Goal: Task Accomplishment & Management: Manage account settings

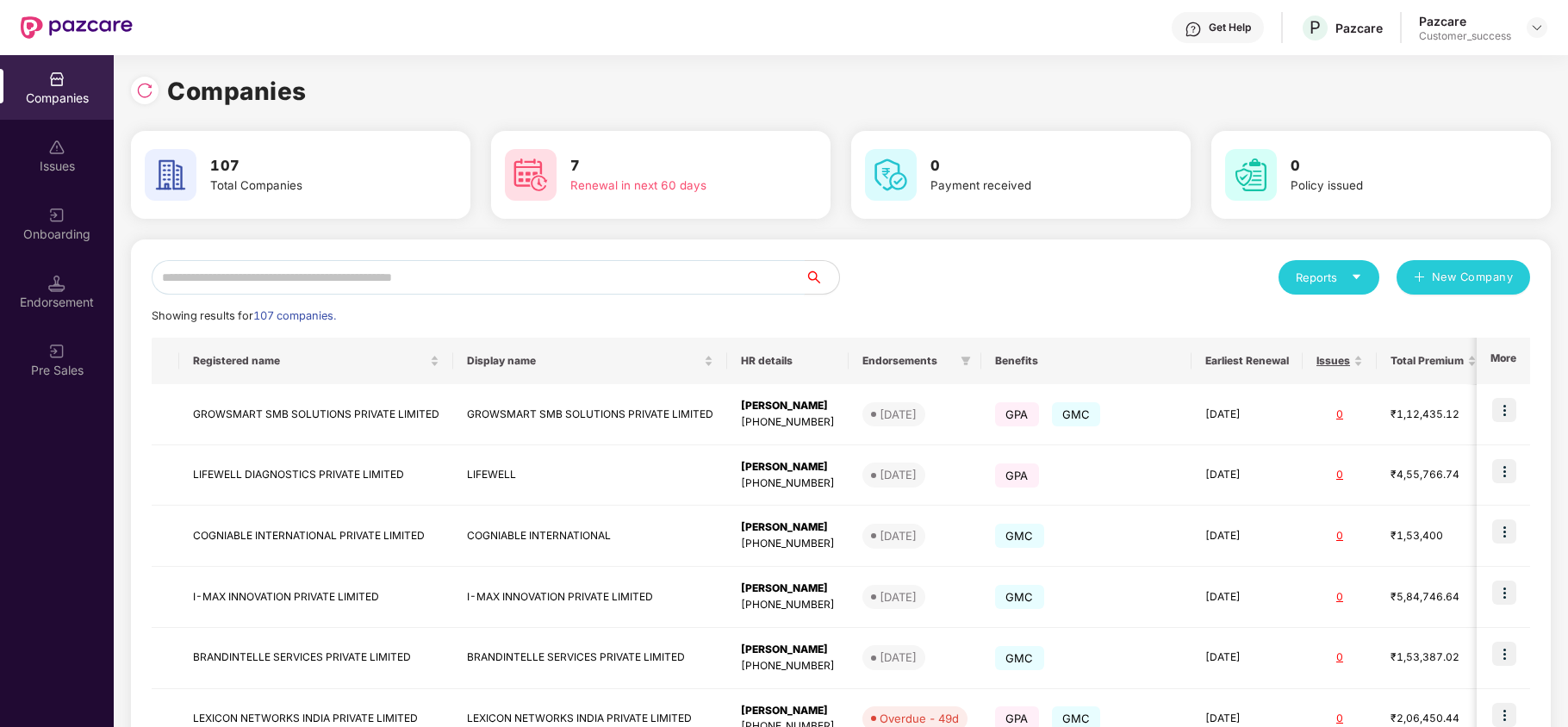
click at [602, 284] on input "text" at bounding box center [478, 278] width 653 height 35
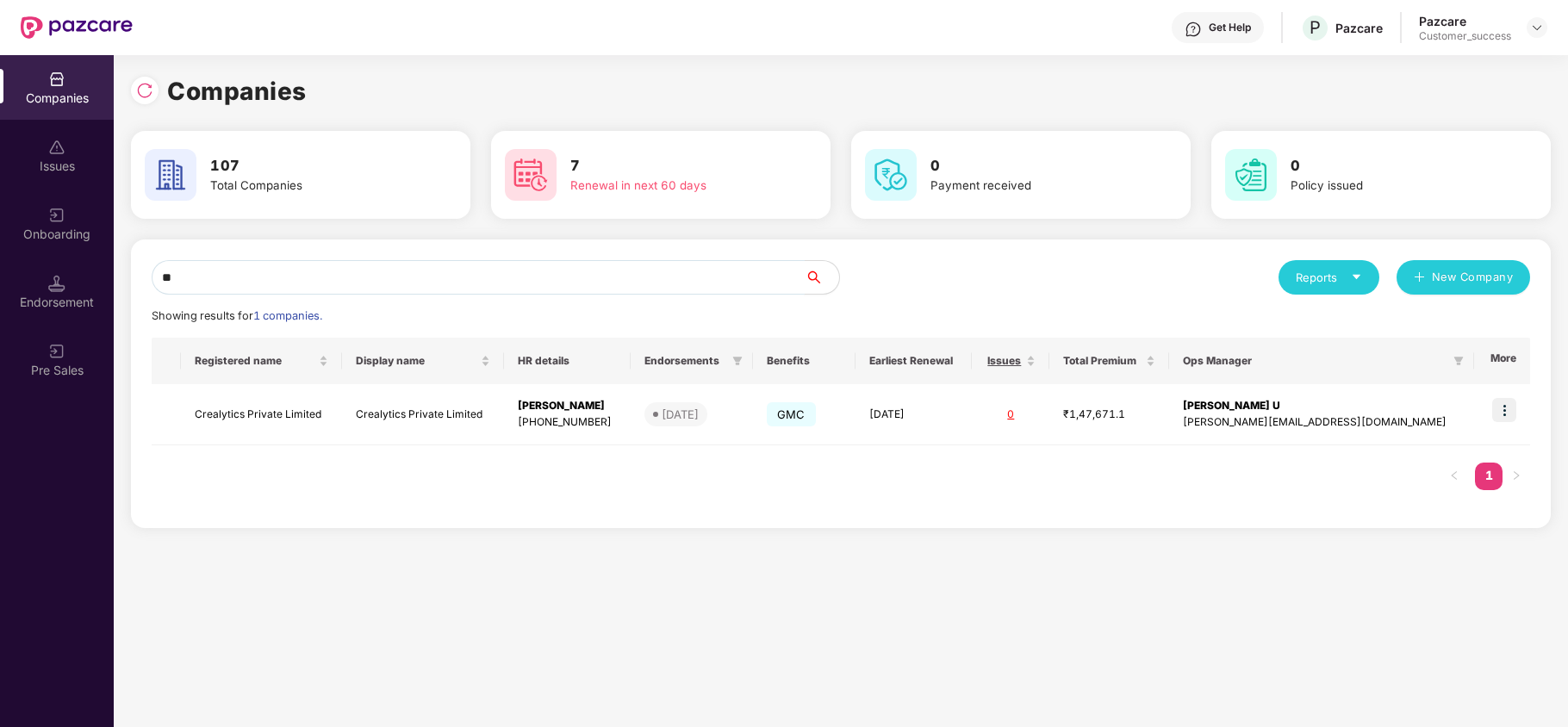
type input "*"
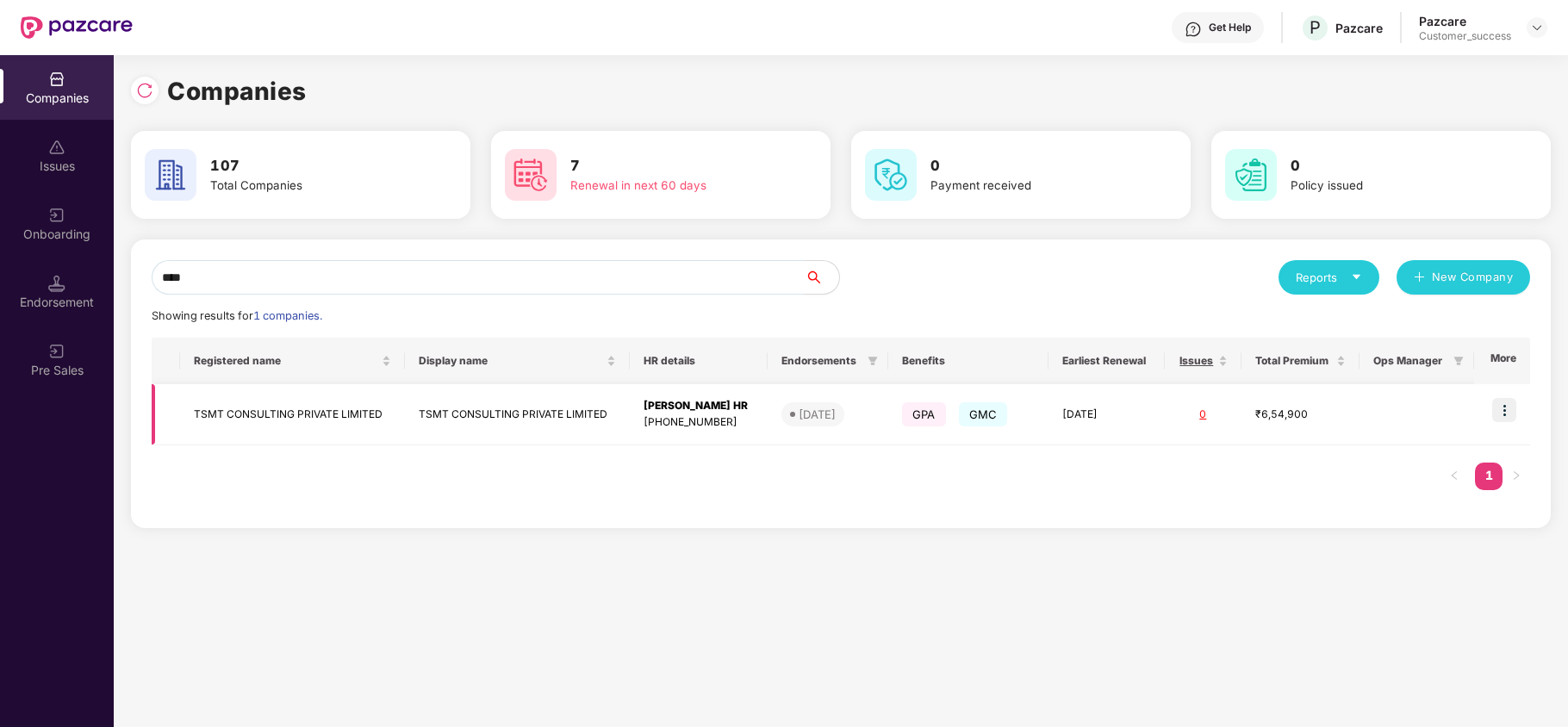
type input "****"
click at [1500, 403] on img at bounding box center [1505, 410] width 24 height 24
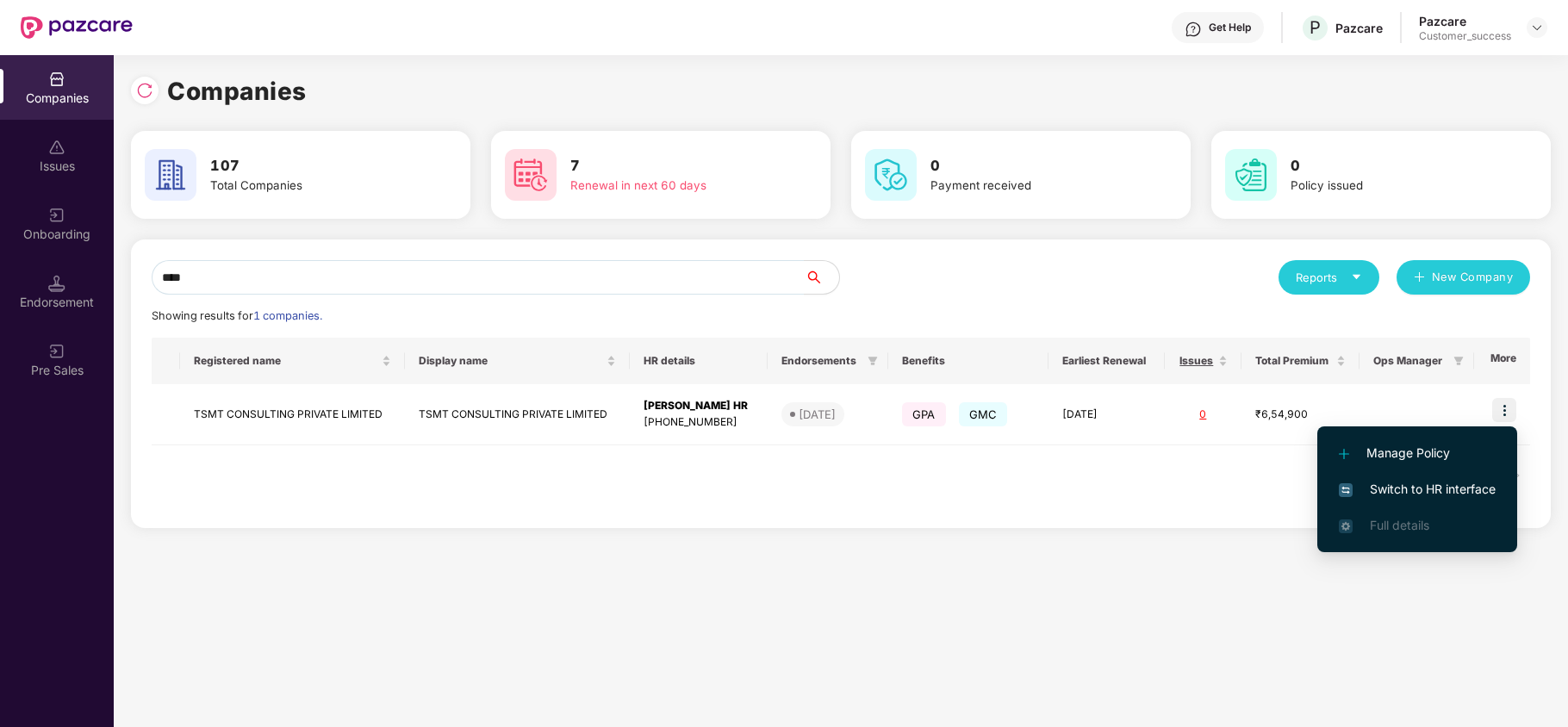
click at [1494, 487] on span "Switch to HR interface" at bounding box center [1417, 489] width 157 height 19
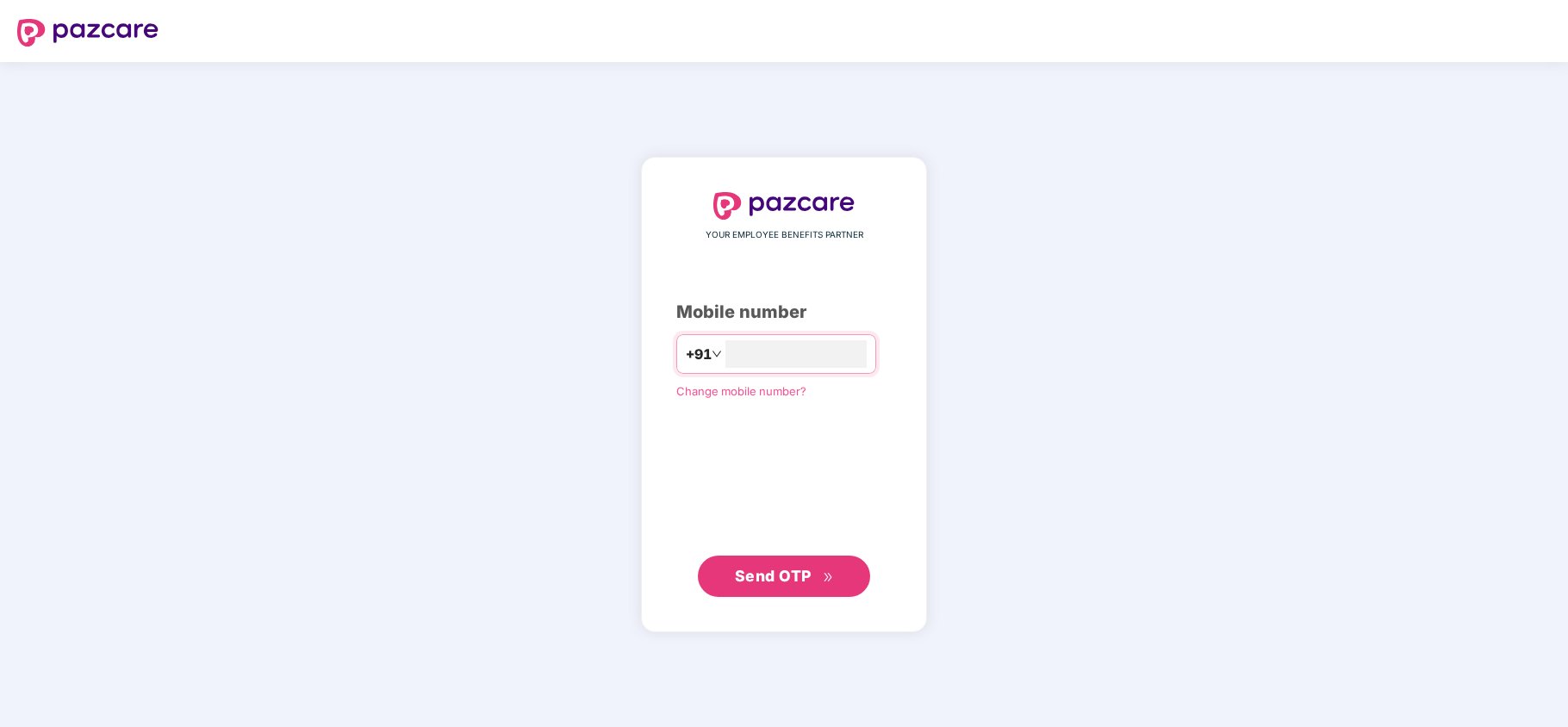
type input "*"
type input "**********"
click at [777, 589] on button "Send OTP" at bounding box center [784, 575] width 172 height 41
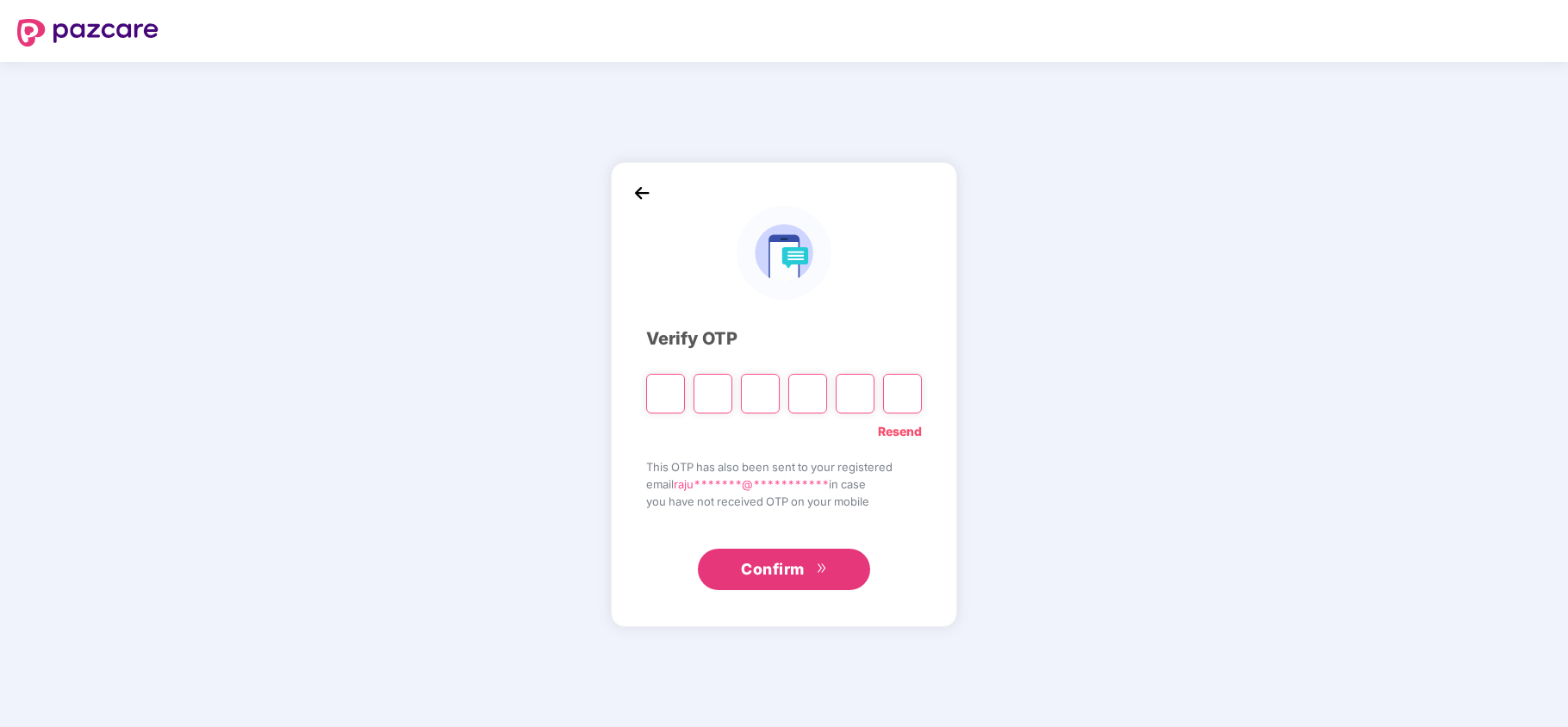
type input "*"
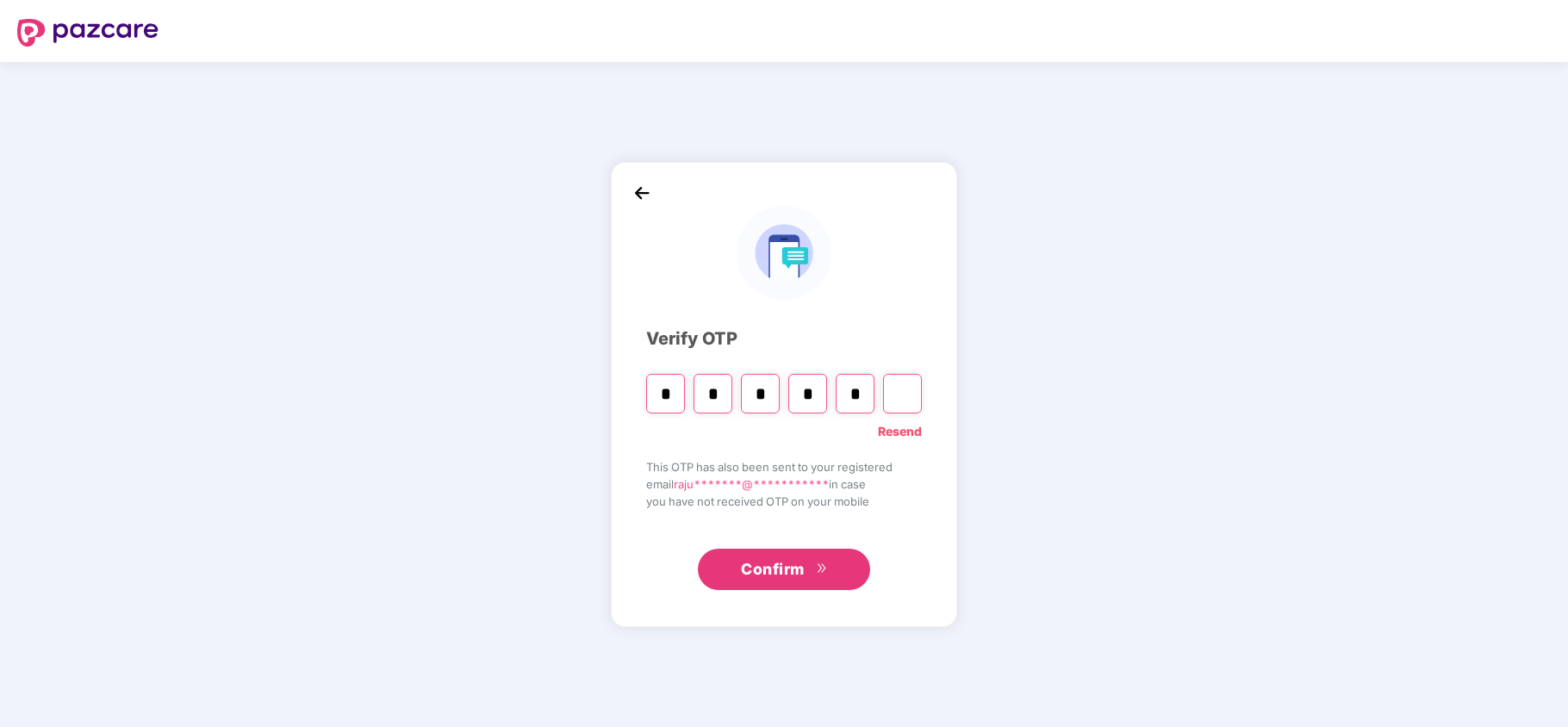
type input "*"
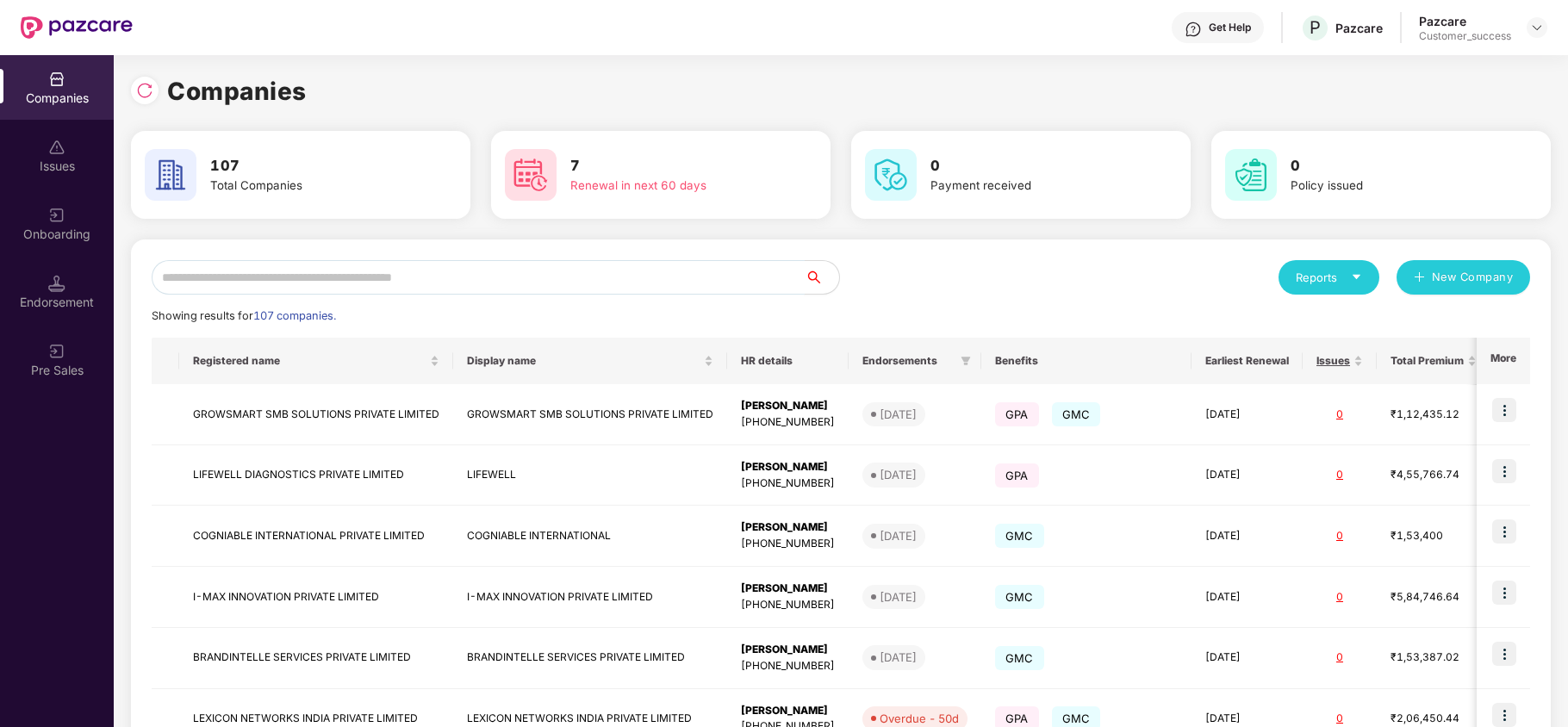
click at [274, 270] on input "text" at bounding box center [478, 278] width 653 height 35
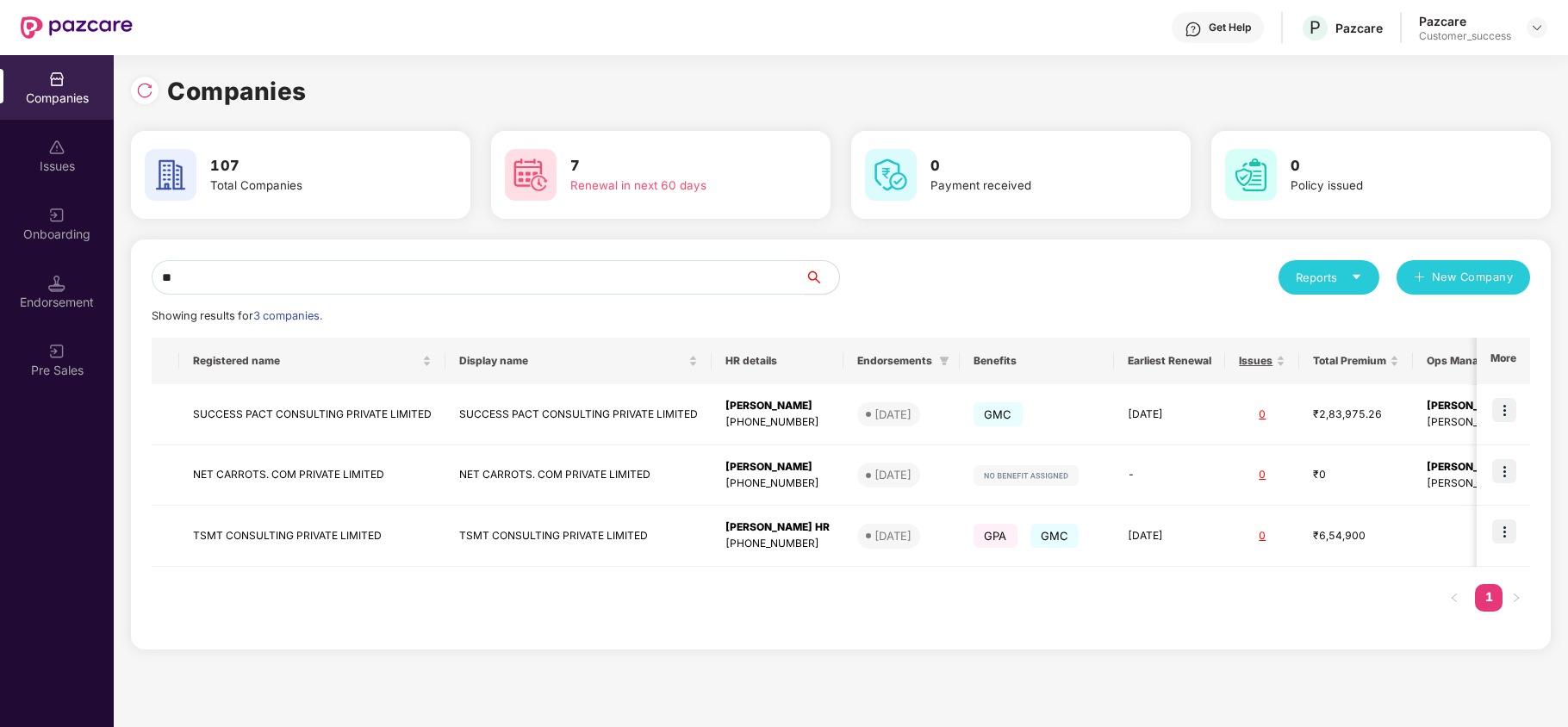
type input "*"
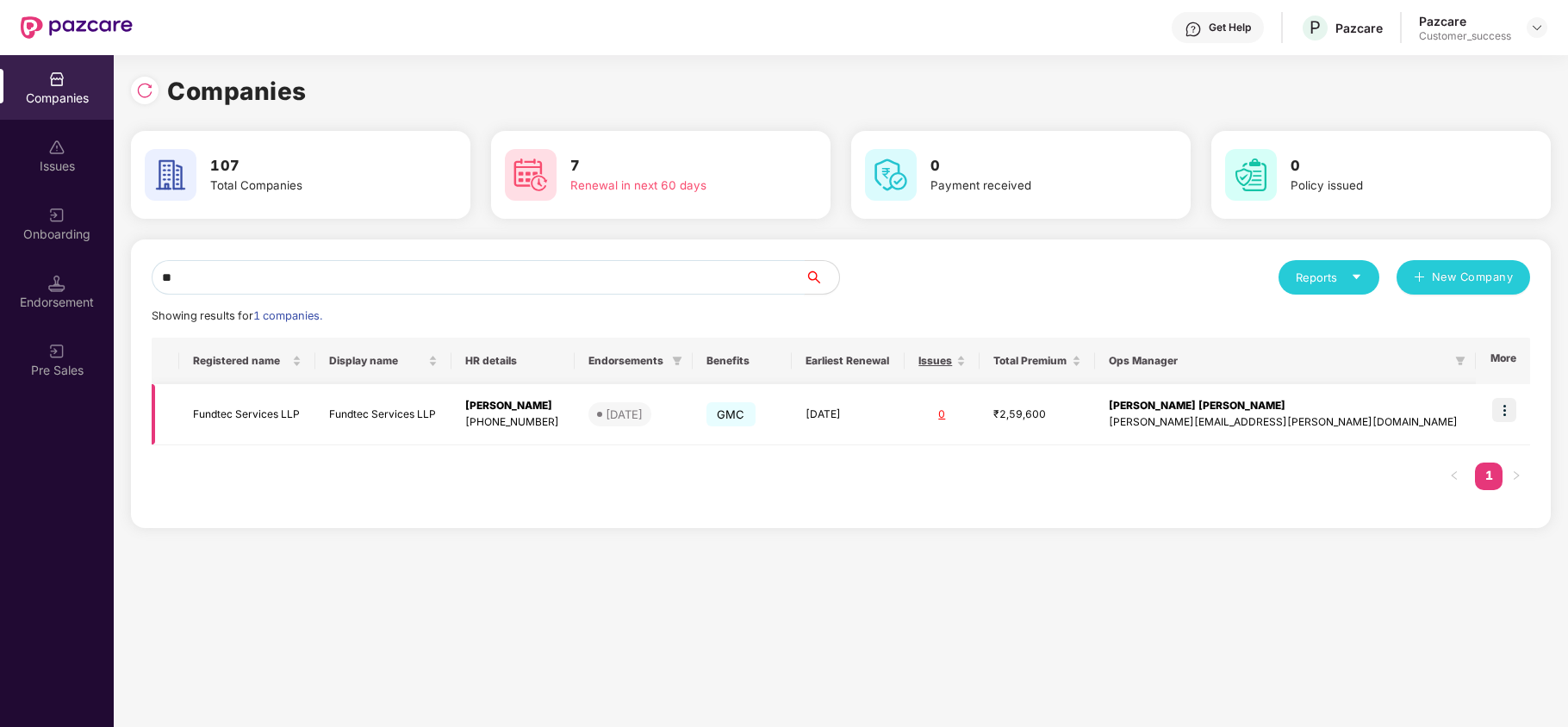
type input "**"
click at [1509, 415] on img at bounding box center [1505, 410] width 24 height 24
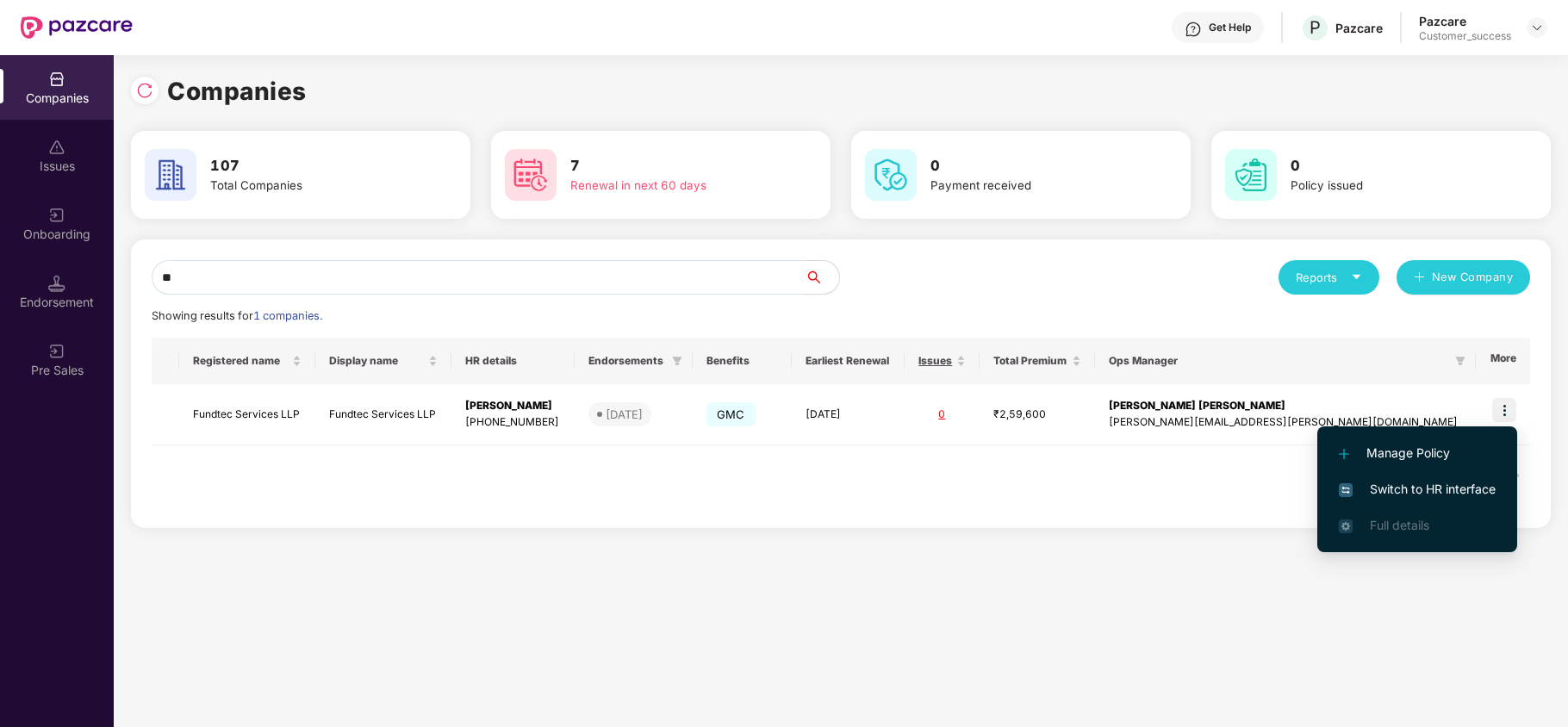
click at [1428, 490] on span "Switch to HR interface" at bounding box center [1417, 489] width 157 height 19
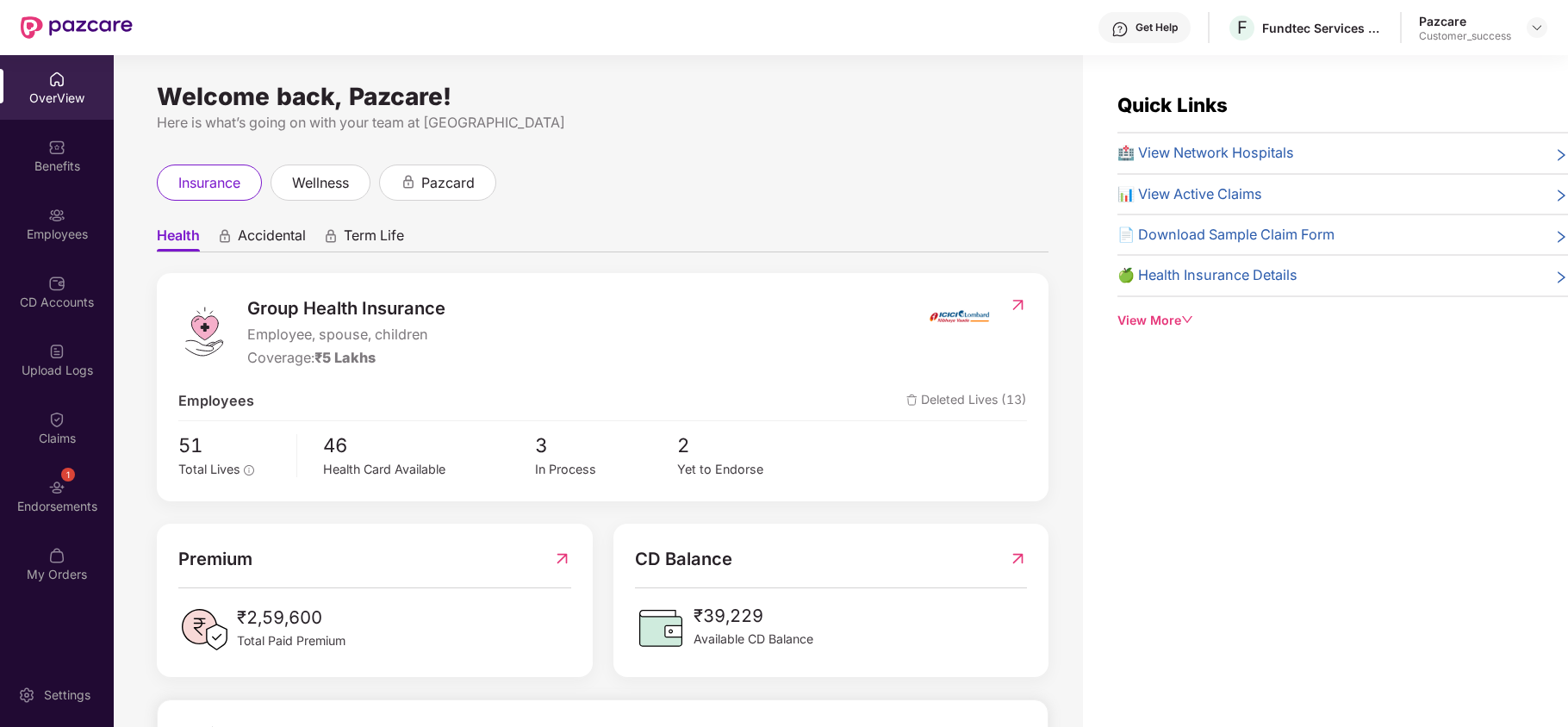
click at [61, 218] on img at bounding box center [57, 215] width 17 height 17
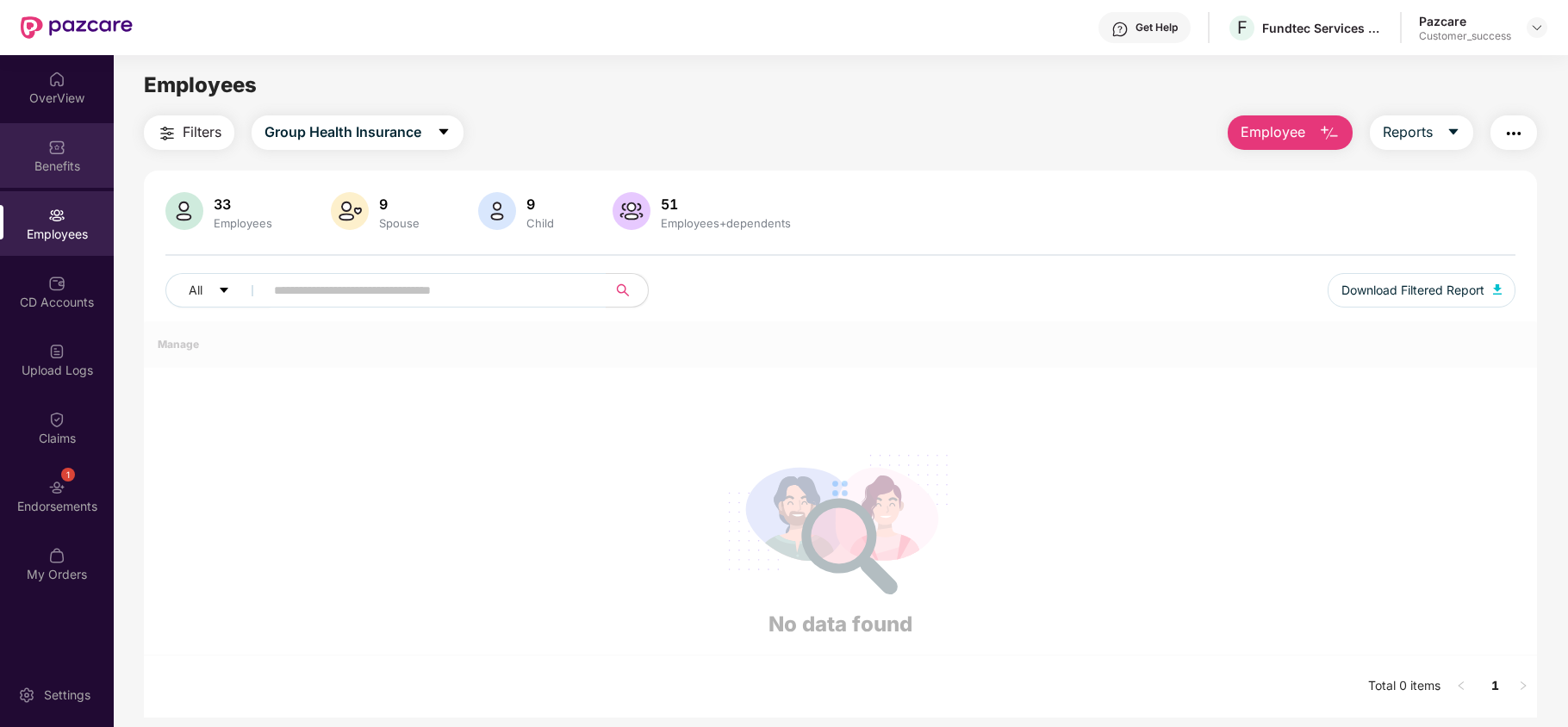
click at [61, 158] on div "Benefits" at bounding box center [57, 166] width 114 height 17
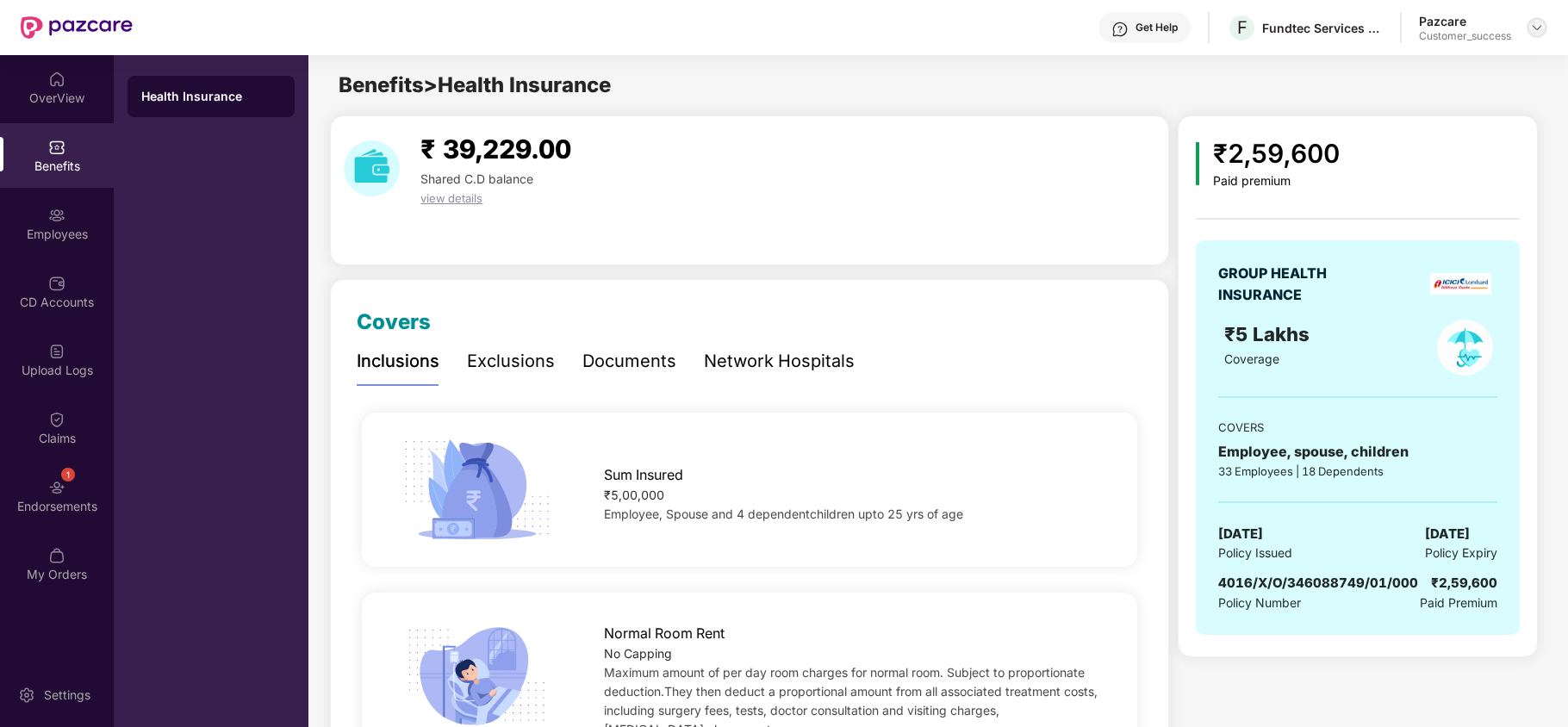
click at [1539, 28] on img at bounding box center [1537, 28] width 14 height 14
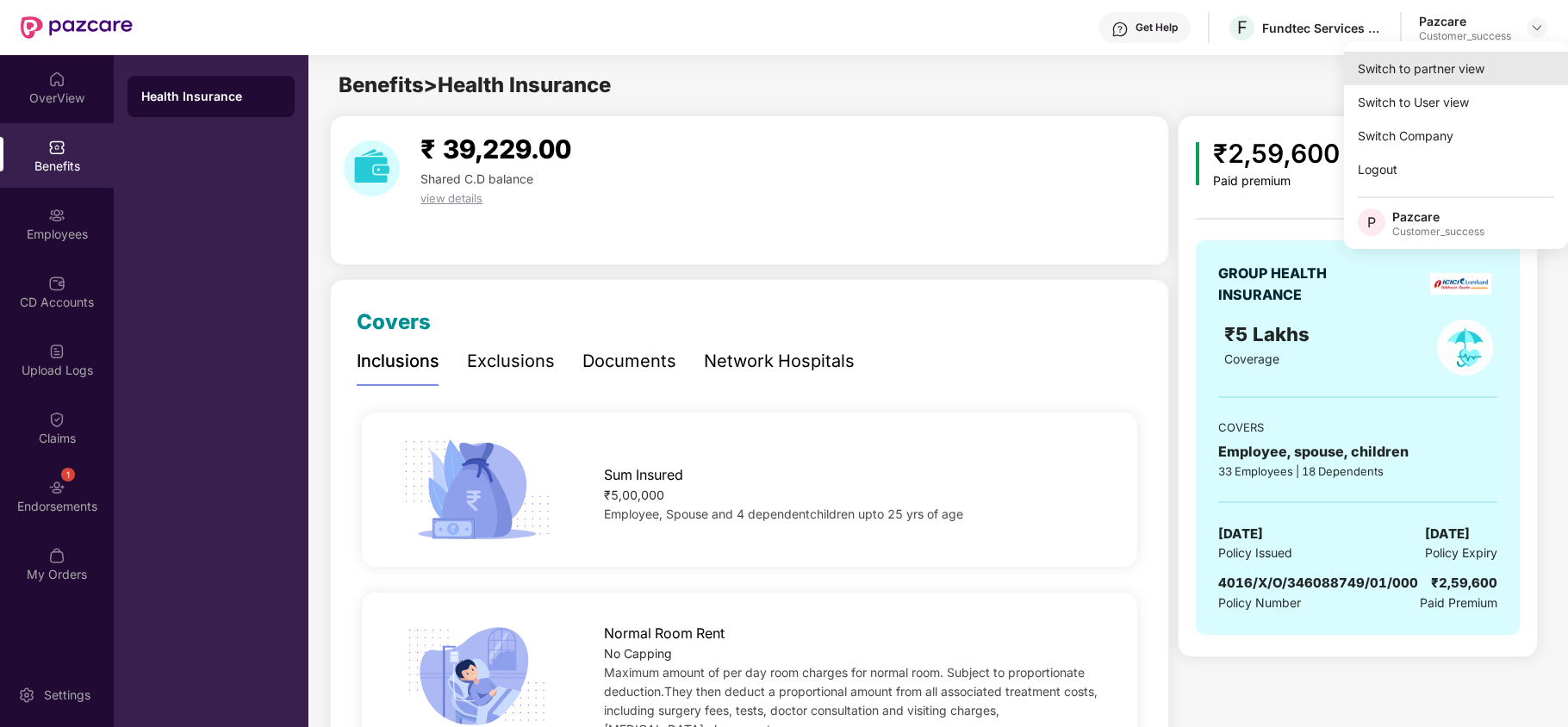
click at [1439, 61] on div "Switch to partner view" at bounding box center [1456, 68] width 224 height 34
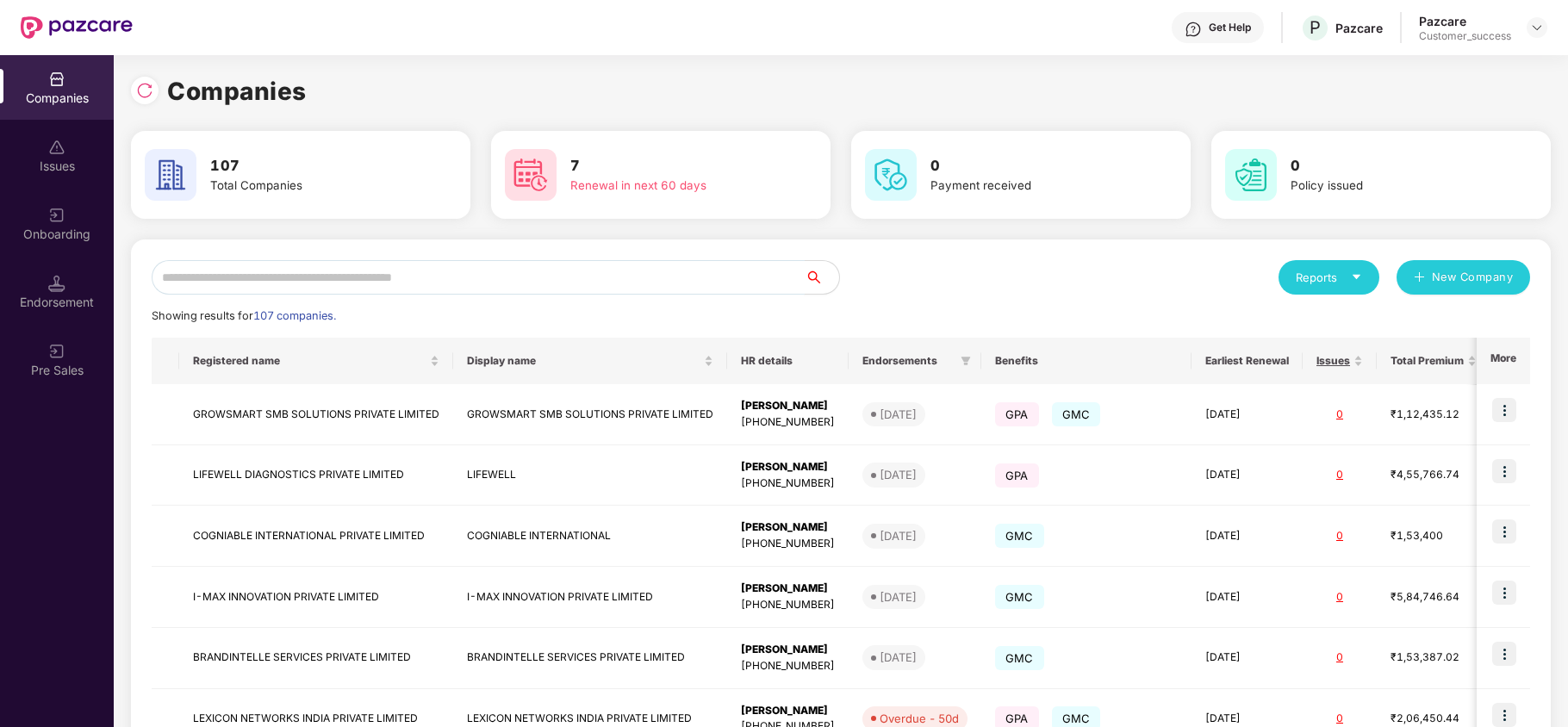
click at [345, 277] on input "text" at bounding box center [478, 278] width 653 height 35
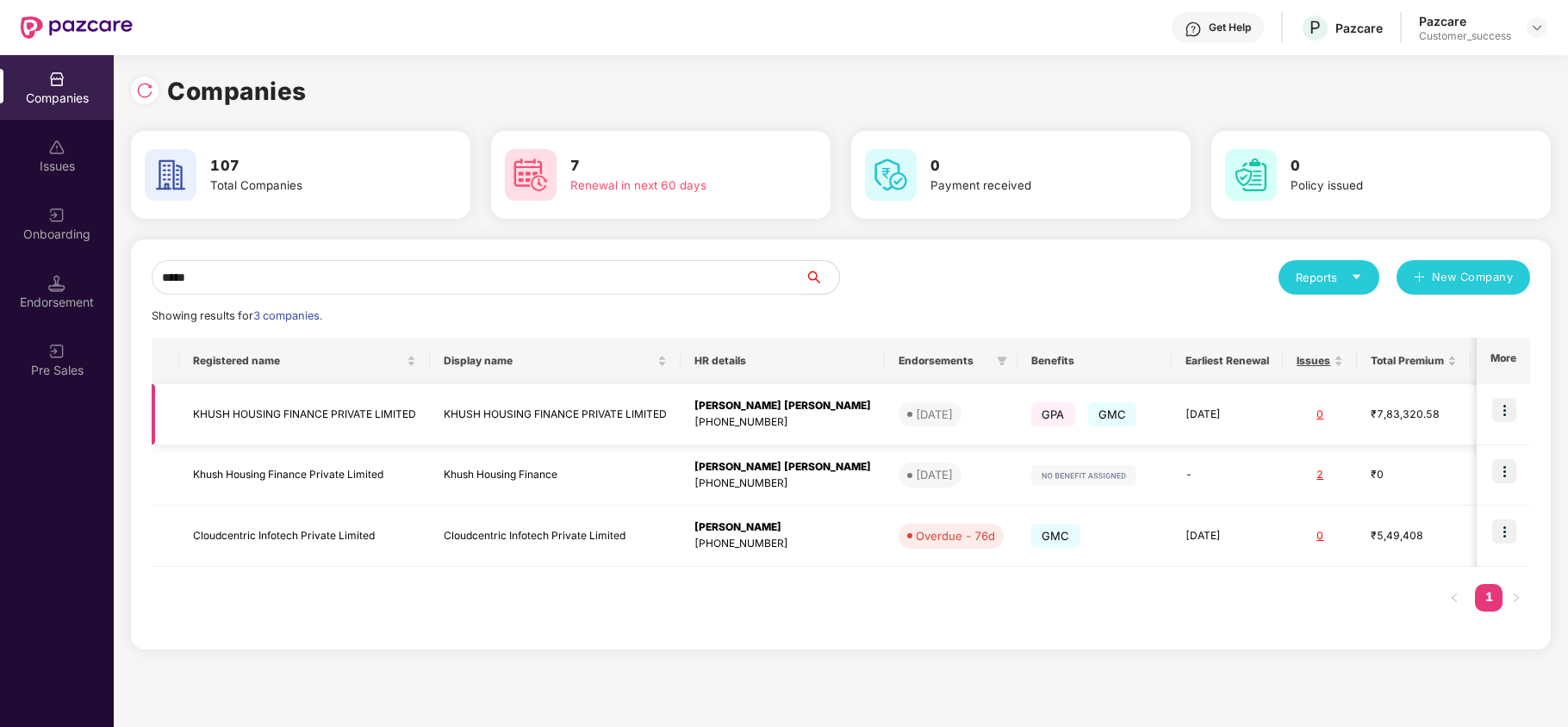
type input "*****"
click at [1507, 413] on img at bounding box center [1505, 410] width 24 height 24
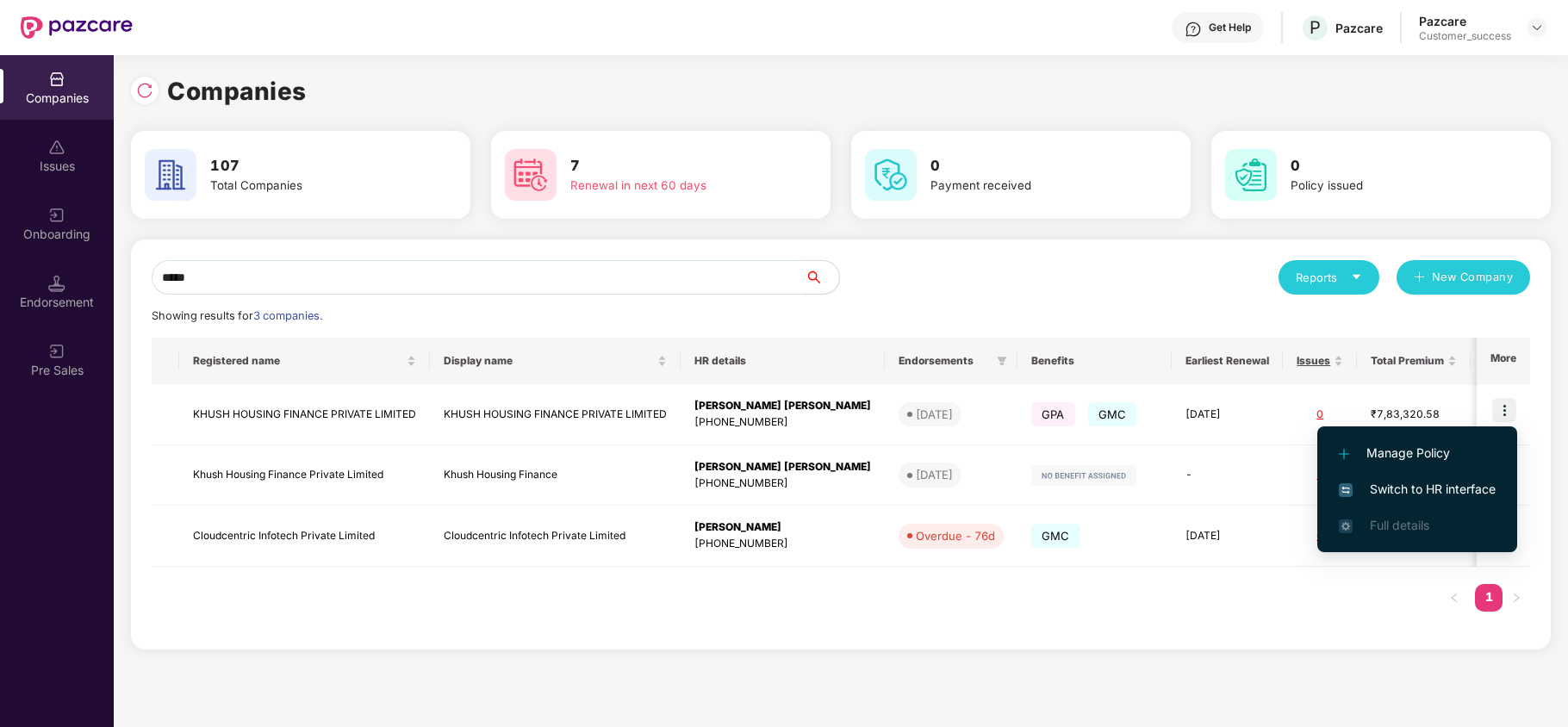
click at [1363, 487] on span "Switch to HR interface" at bounding box center [1417, 489] width 157 height 19
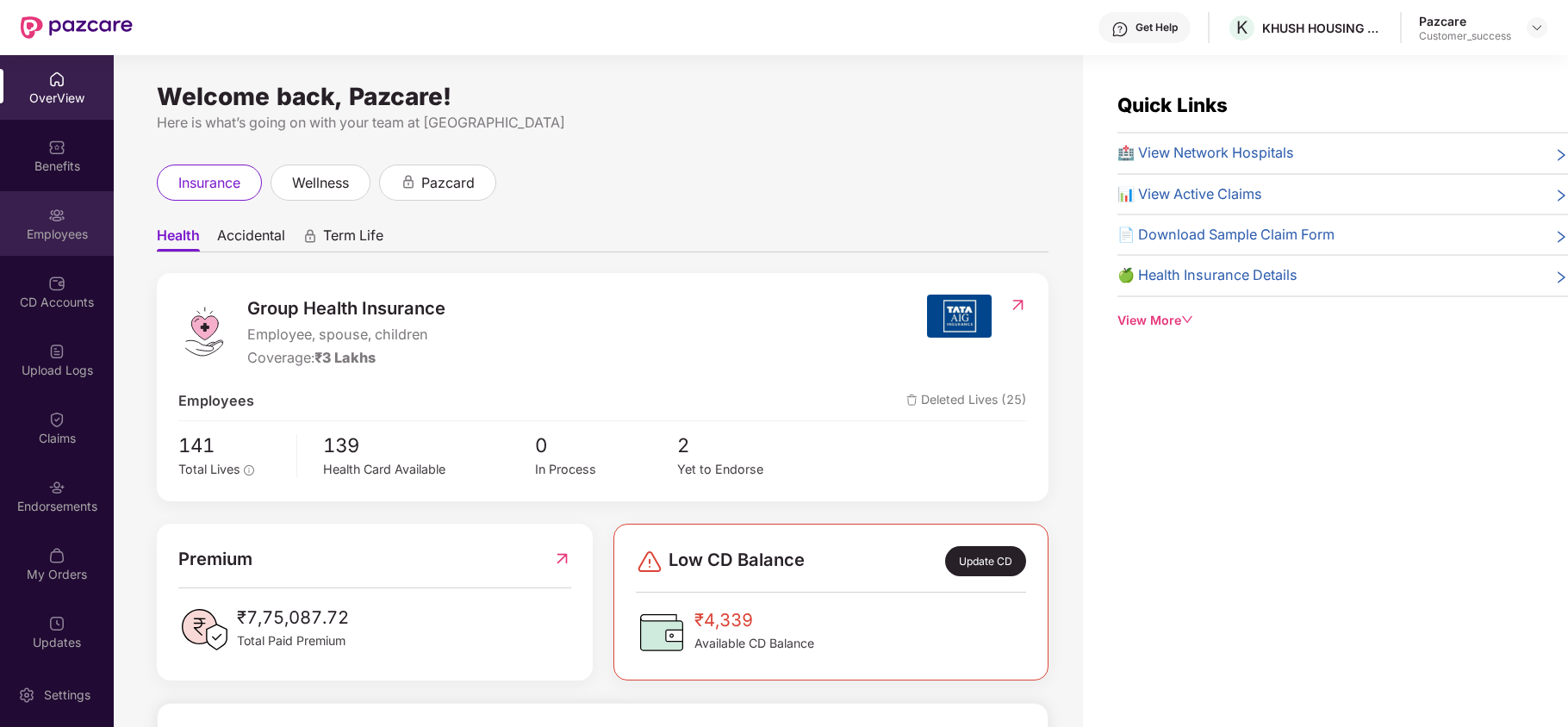
click at [78, 253] on div "Employees" at bounding box center [57, 224] width 114 height 64
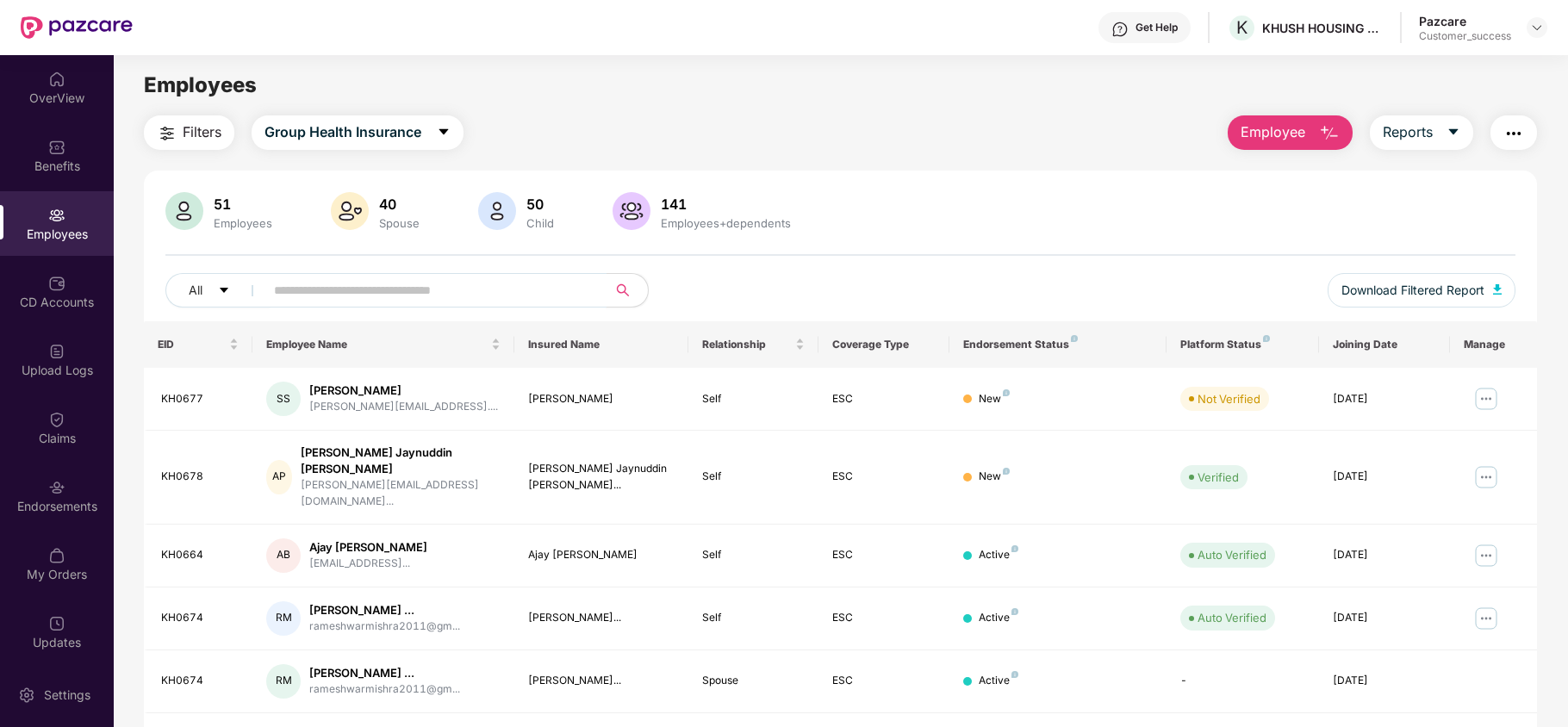
click at [381, 276] on span at bounding box center [429, 291] width 353 height 35
paste input "**********"
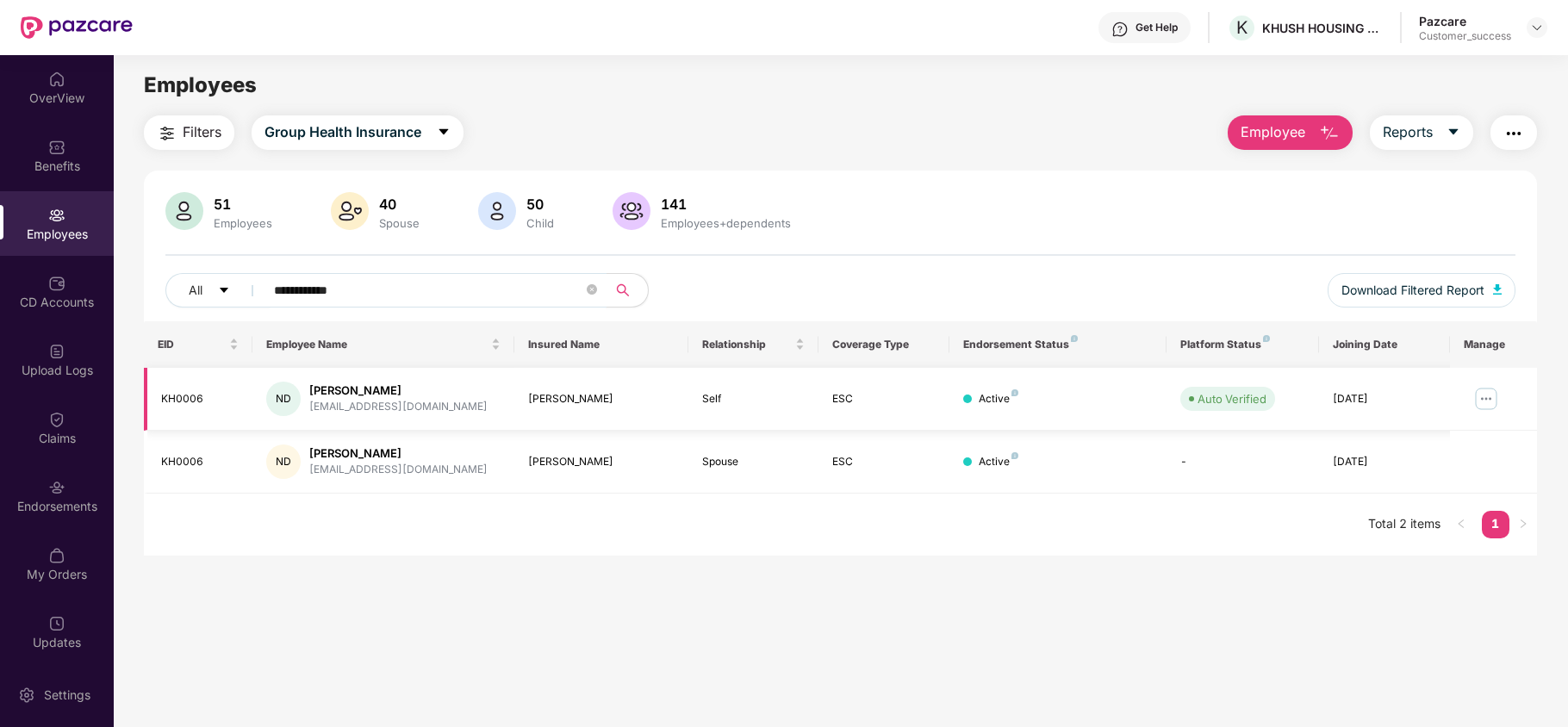
type input "**********"
click at [1487, 401] on img at bounding box center [1486, 399] width 28 height 28
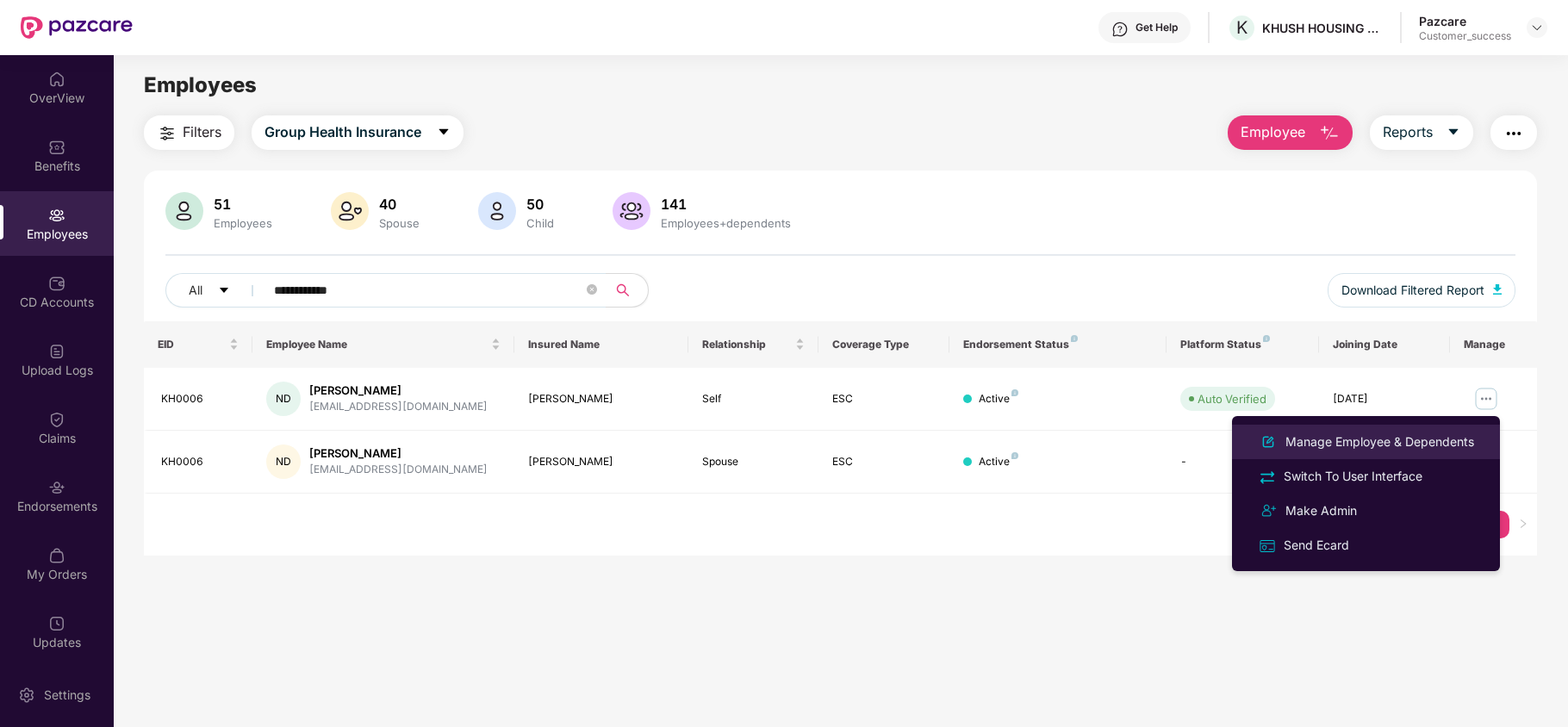
click at [1349, 435] on div "Manage Employee & Dependents" at bounding box center [1379, 442] width 195 height 19
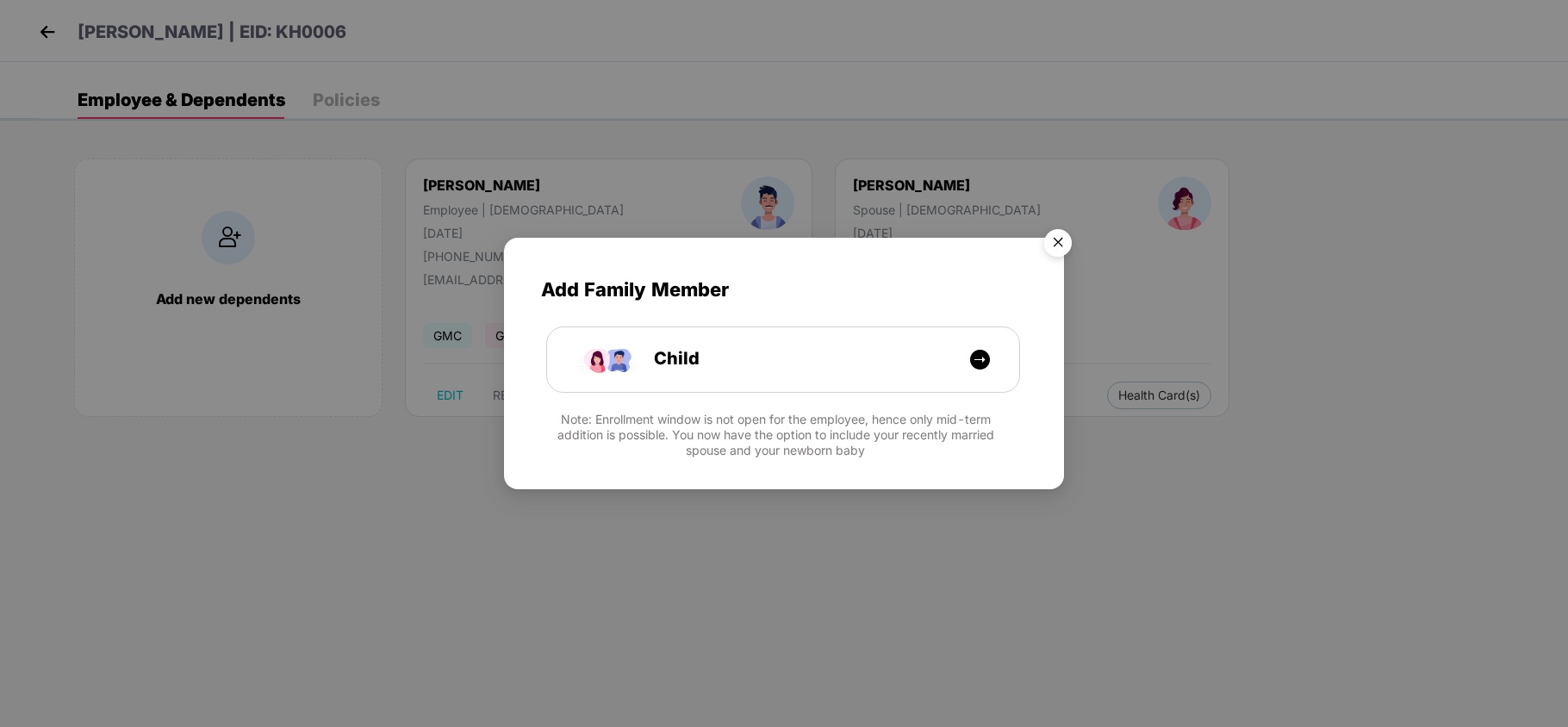
click at [1055, 246] on img "Close" at bounding box center [1058, 246] width 49 height 49
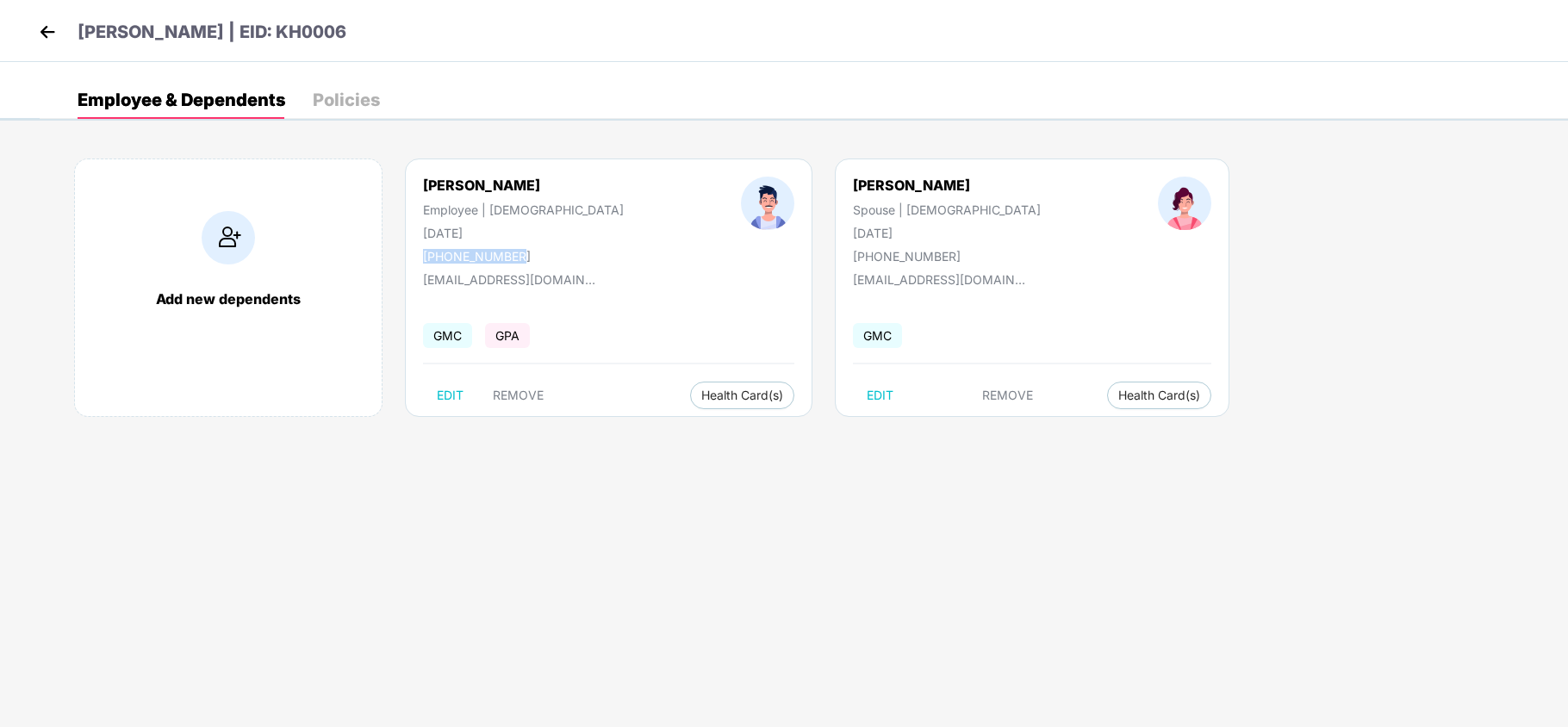
drag, startPoint x: 519, startPoint y: 253, endPoint x: 419, endPoint y: 260, distance: 100.2
click at [419, 260] on div "Naresh Doshi Employee | Male 12 Oct 1953 +919819858768" at bounding box center [524, 220] width 318 height 87
copy div "+919819858768"
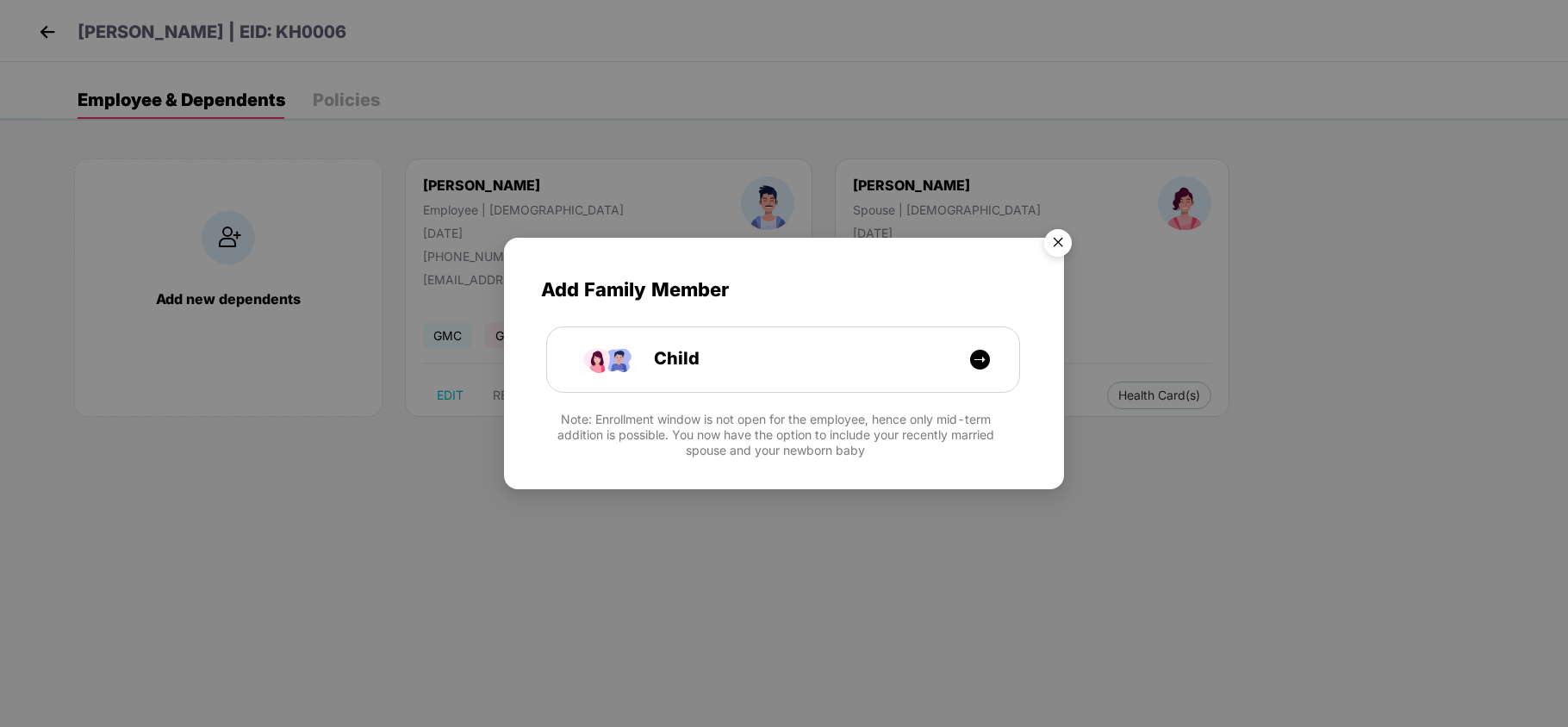
click at [1055, 242] on img "Close" at bounding box center [1058, 246] width 49 height 49
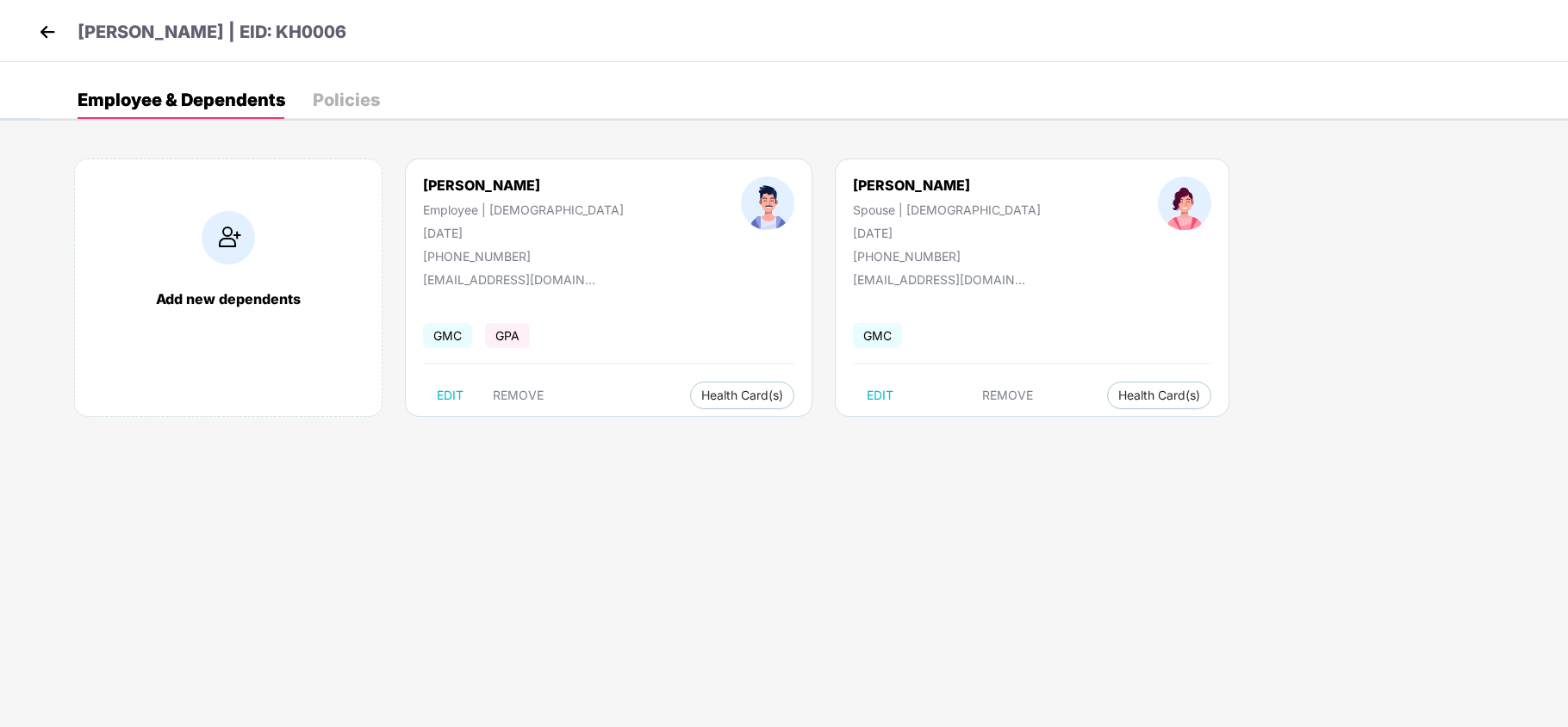
click at [45, 33] on img at bounding box center [48, 32] width 26 height 26
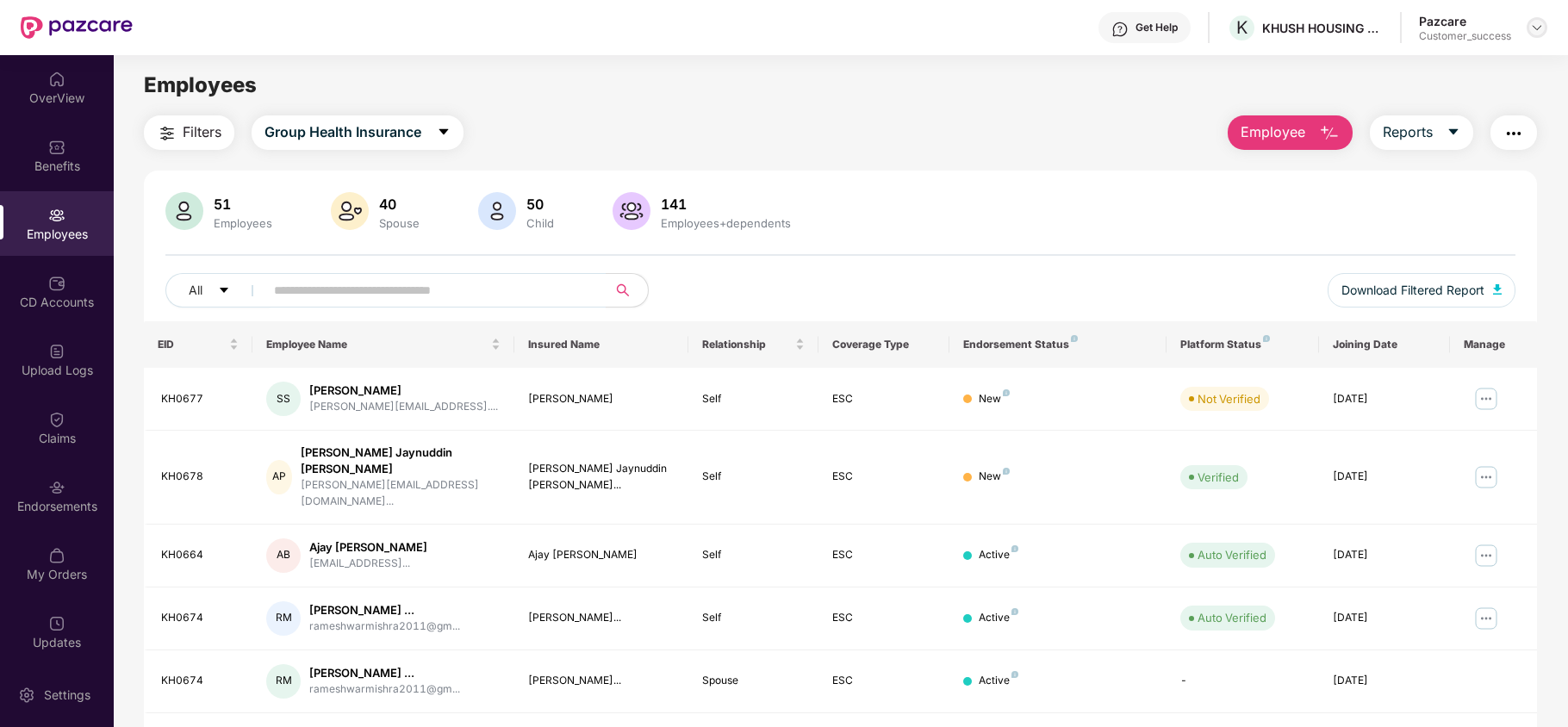
click at [1540, 29] on img at bounding box center [1537, 28] width 14 height 14
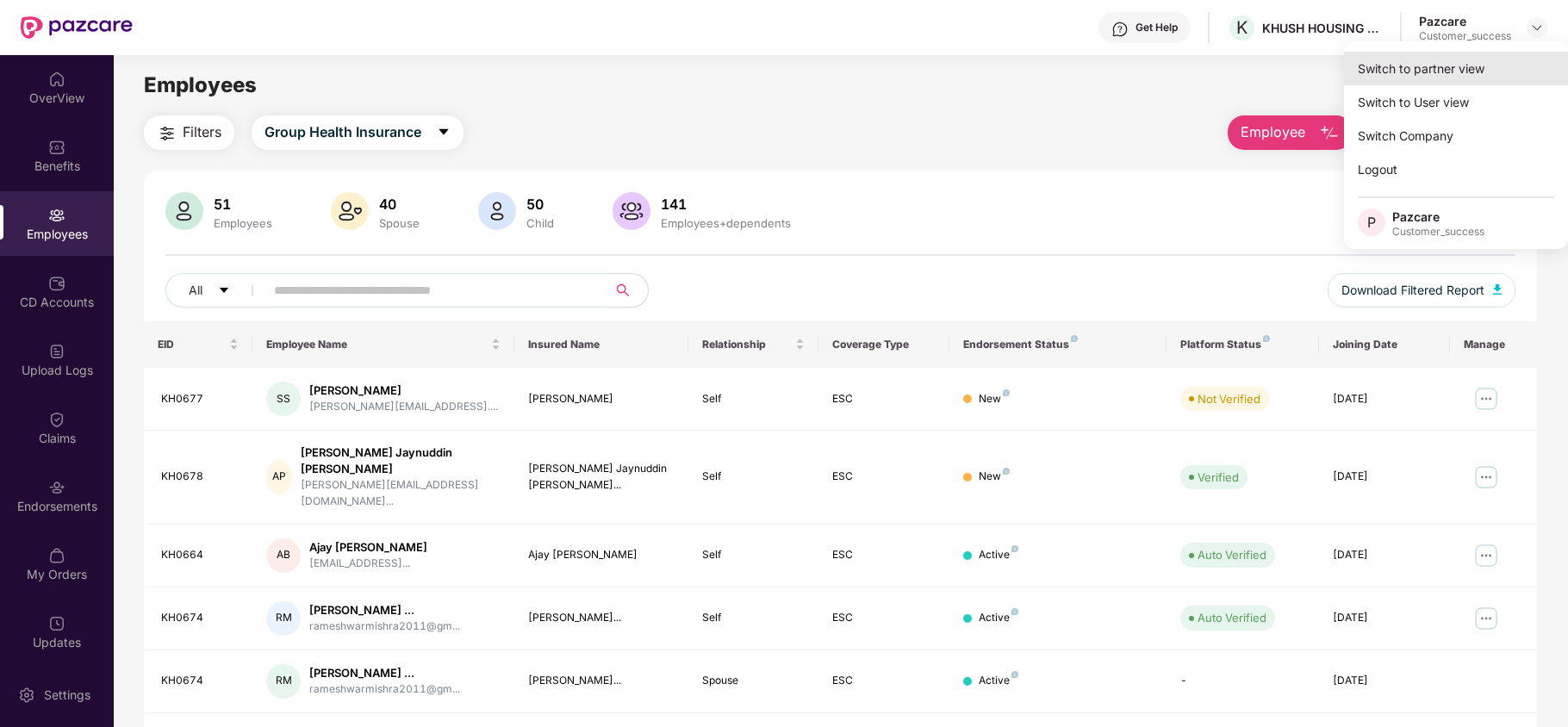
click at [1475, 62] on div "Switch to partner view" at bounding box center [1456, 68] width 224 height 34
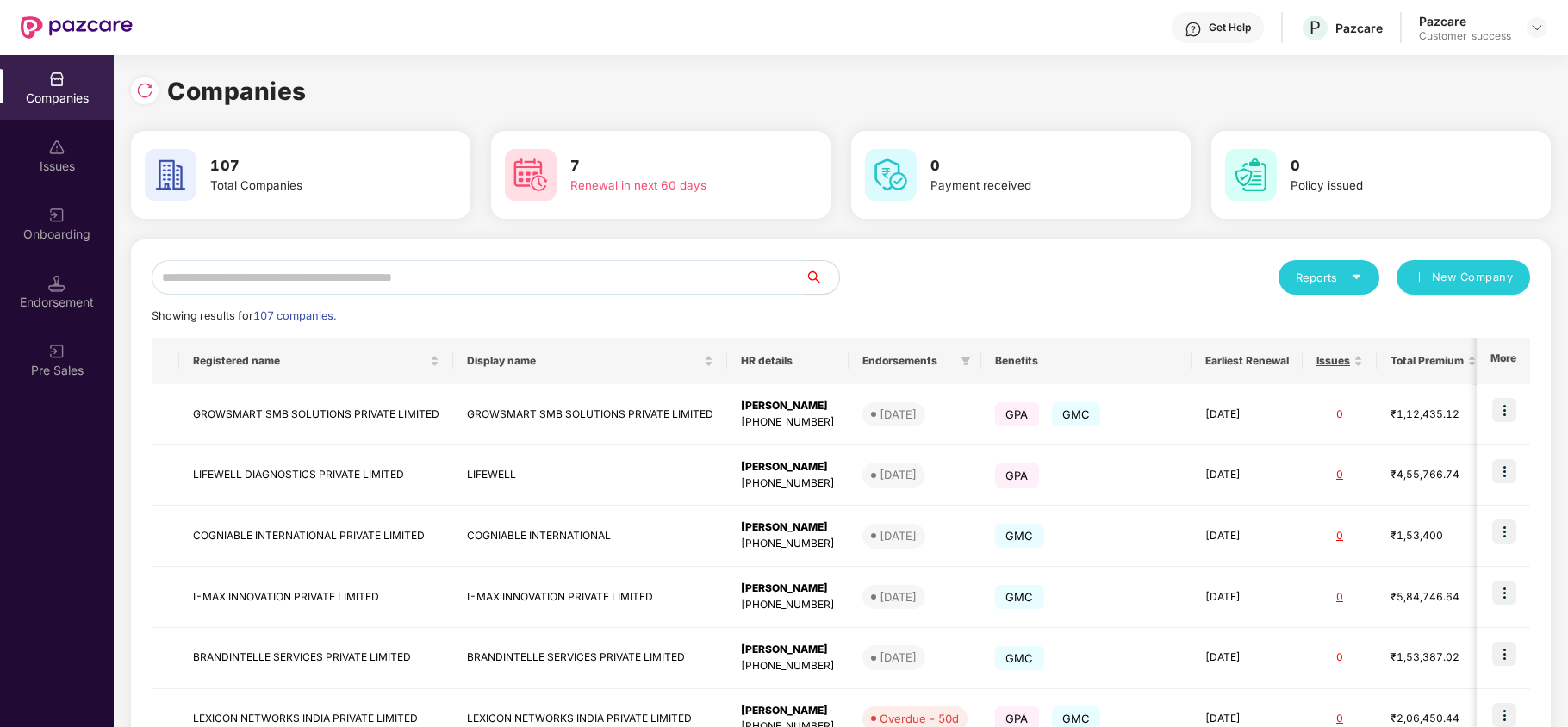
click at [302, 284] on input "text" at bounding box center [478, 278] width 653 height 35
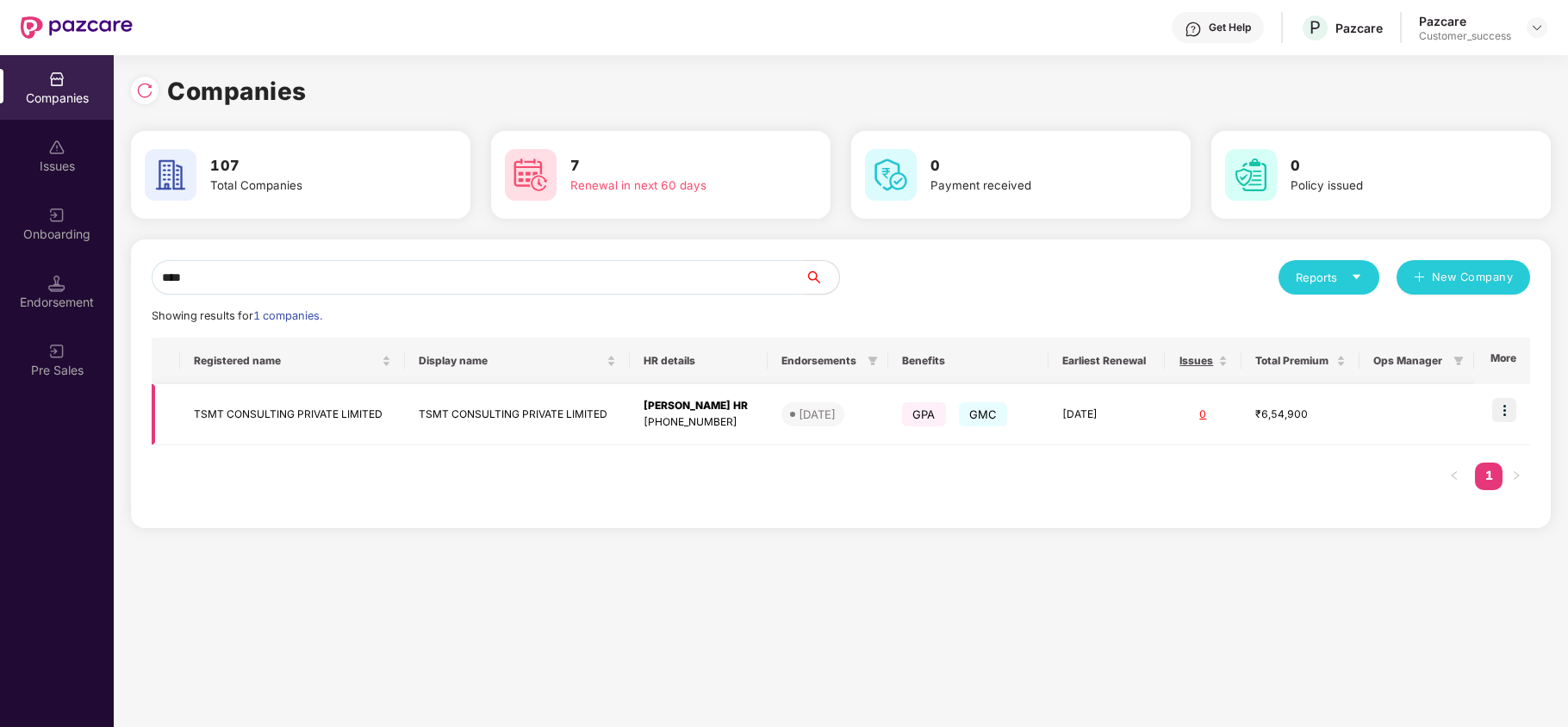
type input "****"
click at [1508, 408] on img at bounding box center [1505, 410] width 24 height 24
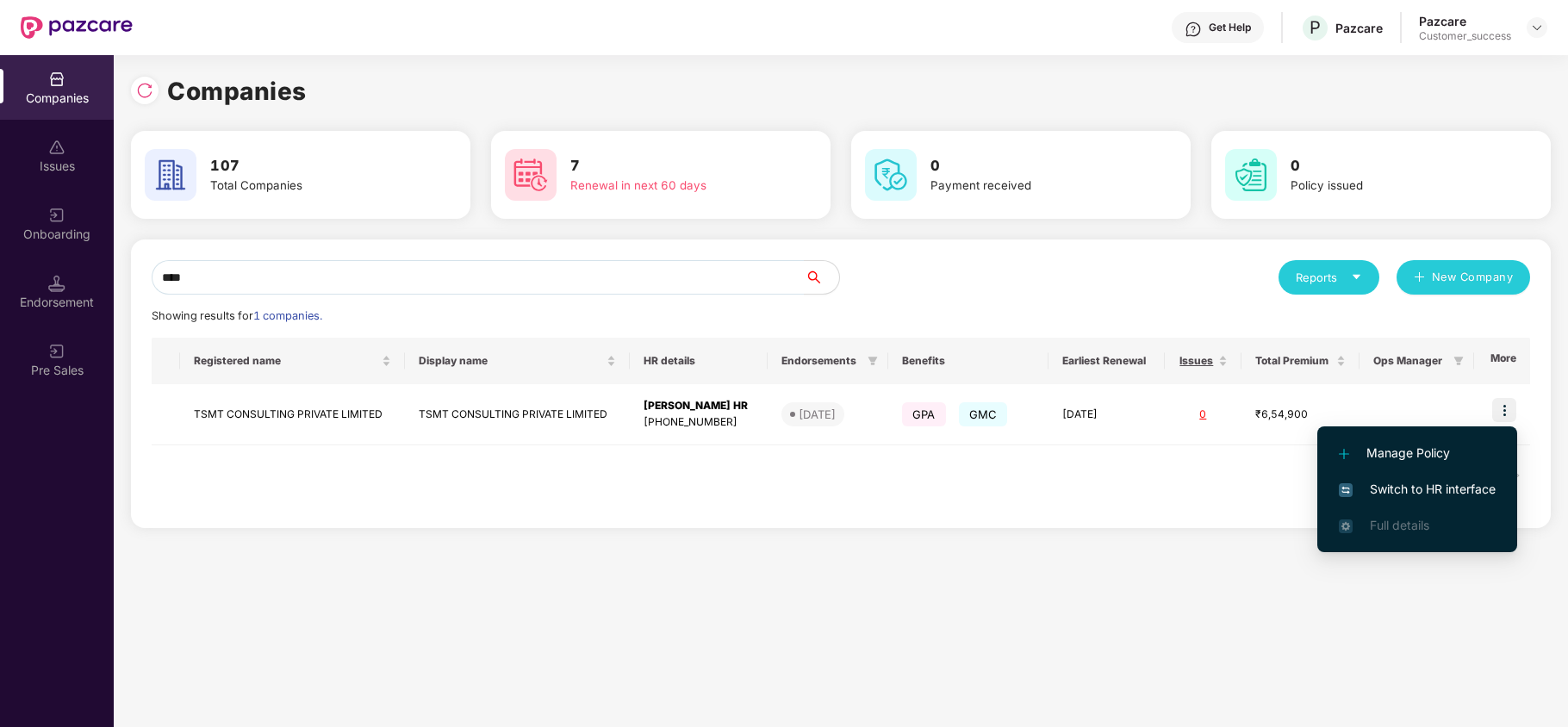
click at [1394, 484] on span "Switch to HR interface" at bounding box center [1417, 489] width 157 height 19
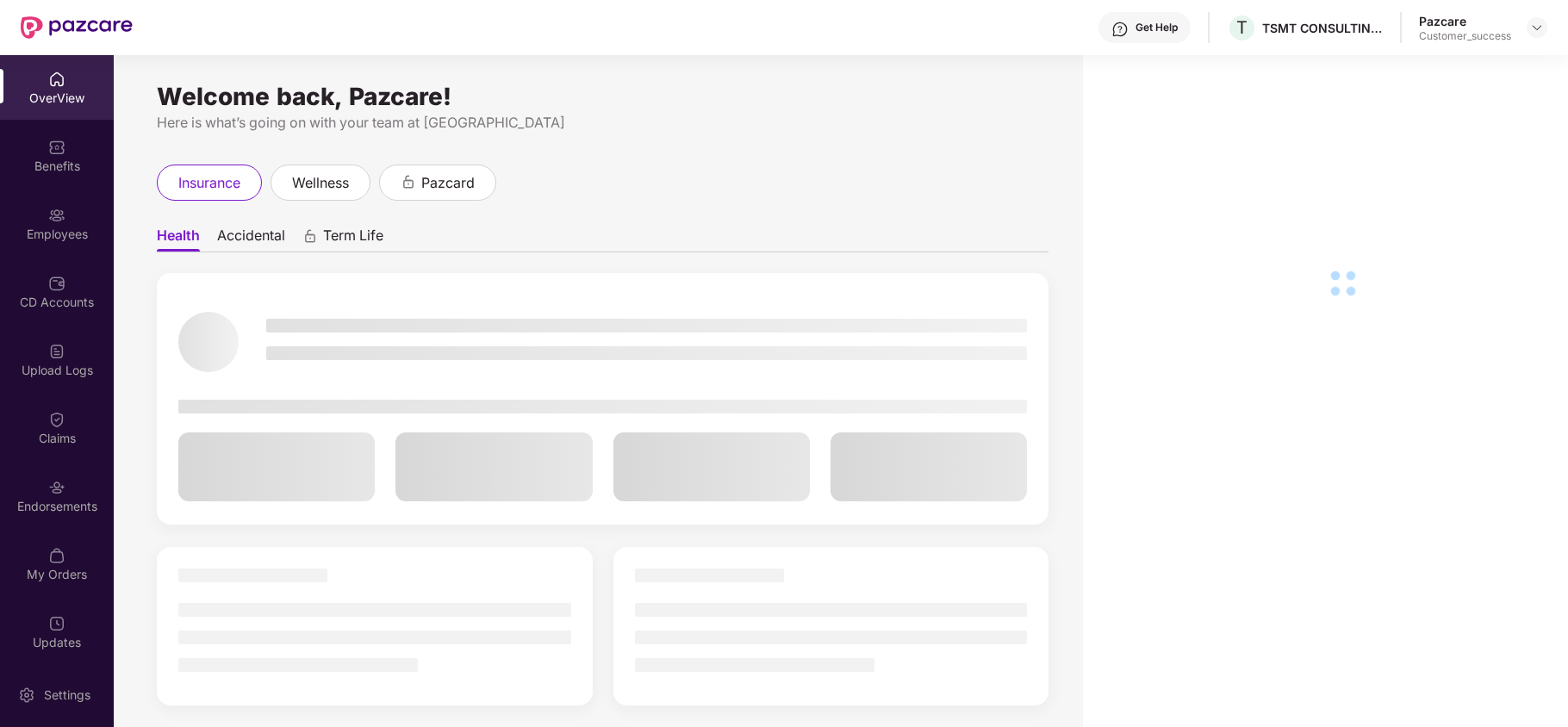
click at [77, 210] on div "Employees" at bounding box center [57, 224] width 114 height 64
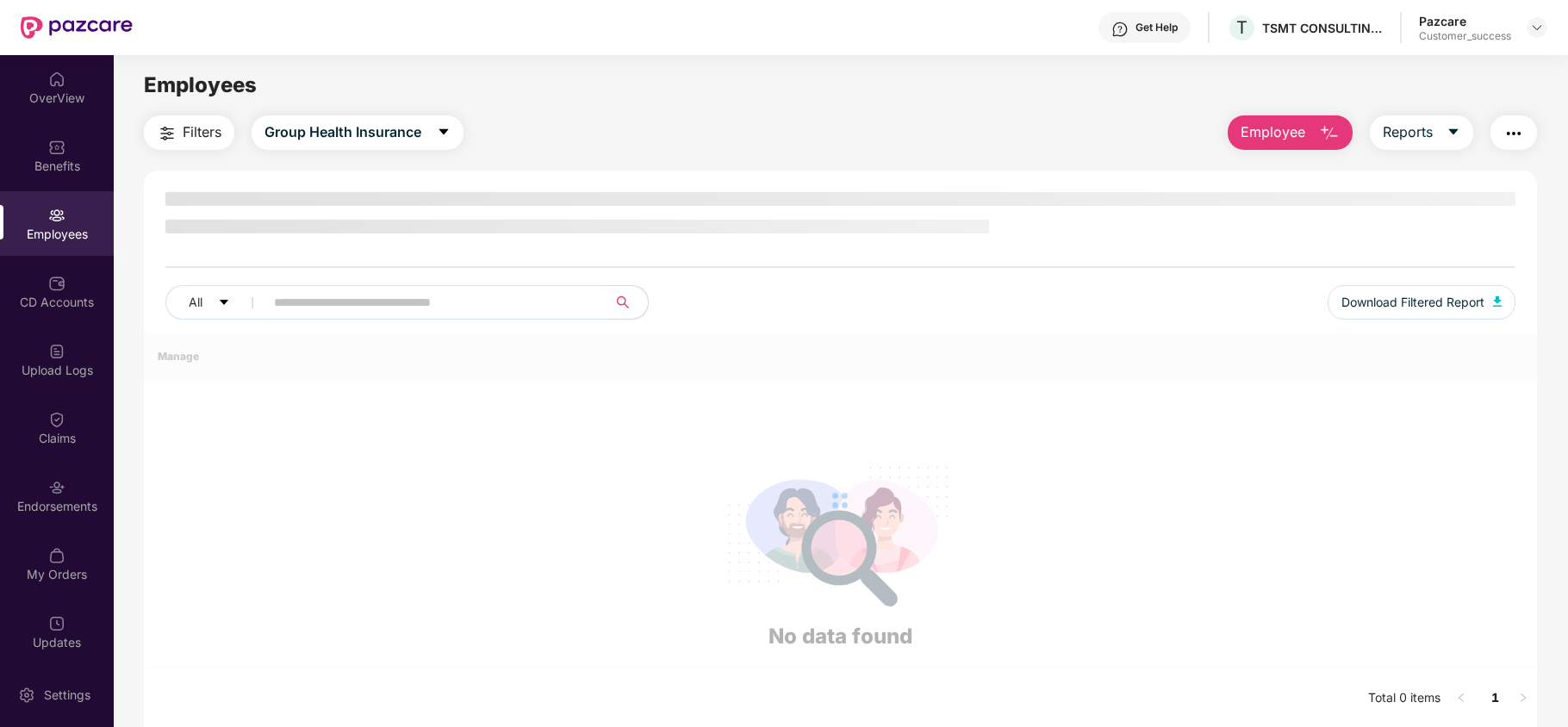
click at [76, 172] on div "Benefits" at bounding box center [57, 166] width 114 height 17
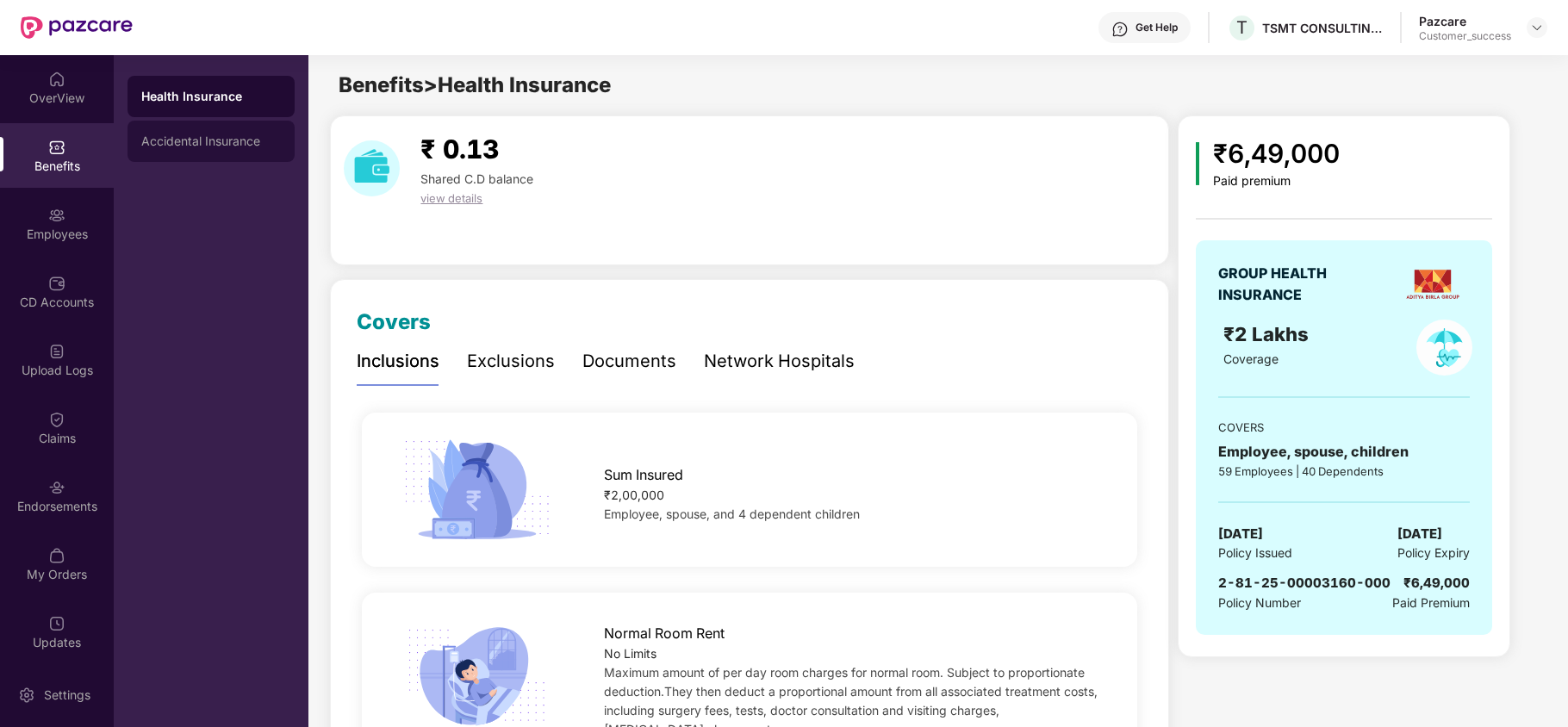
click at [182, 124] on div "Accidental Insurance" at bounding box center [211, 141] width 167 height 41
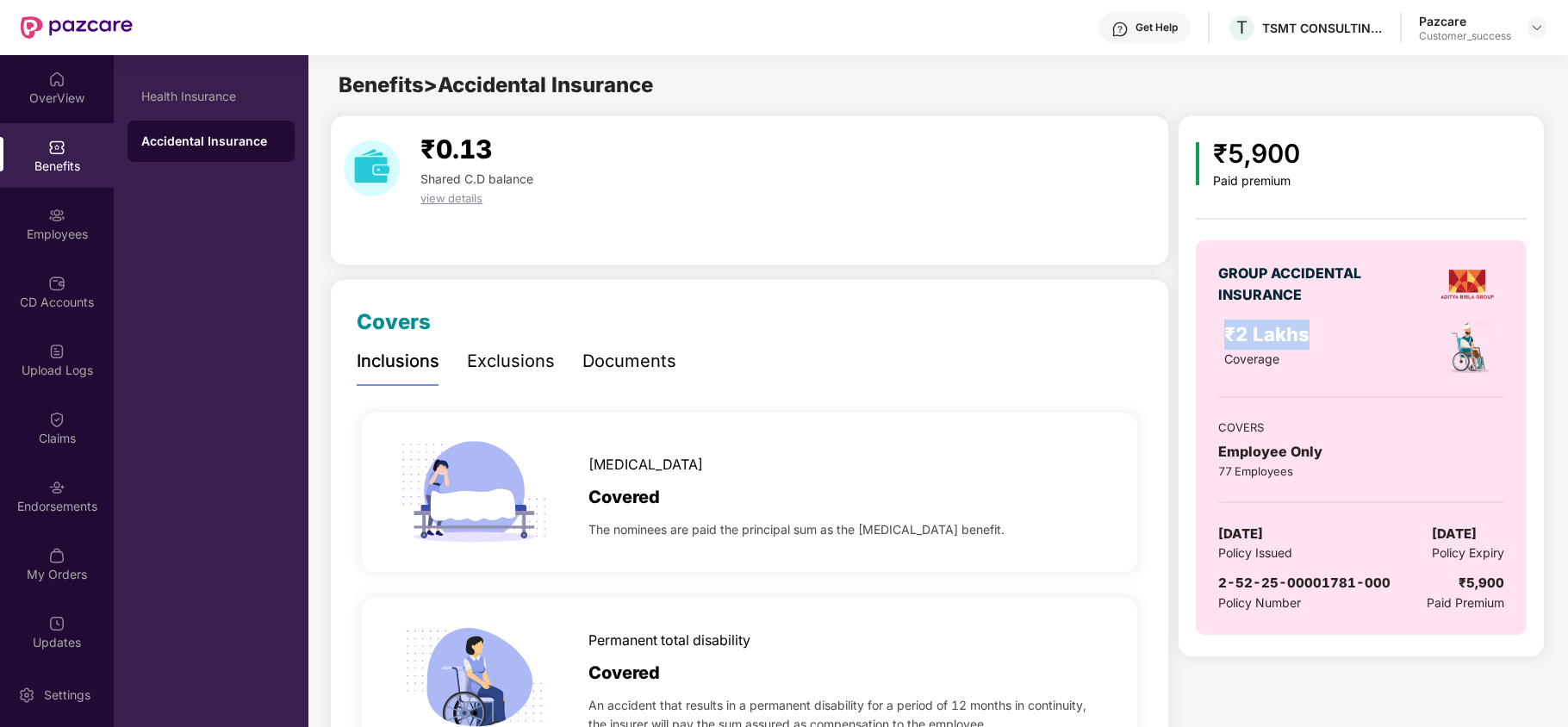
drag, startPoint x: 1311, startPoint y: 333, endPoint x: 1223, endPoint y: 327, distance: 88.2
click at [1223, 327] on div "₹2 Lakhs Coverage" at bounding box center [1316, 347] width 204 height 56
click at [177, 88] on div "Health Insurance" at bounding box center [211, 96] width 167 height 41
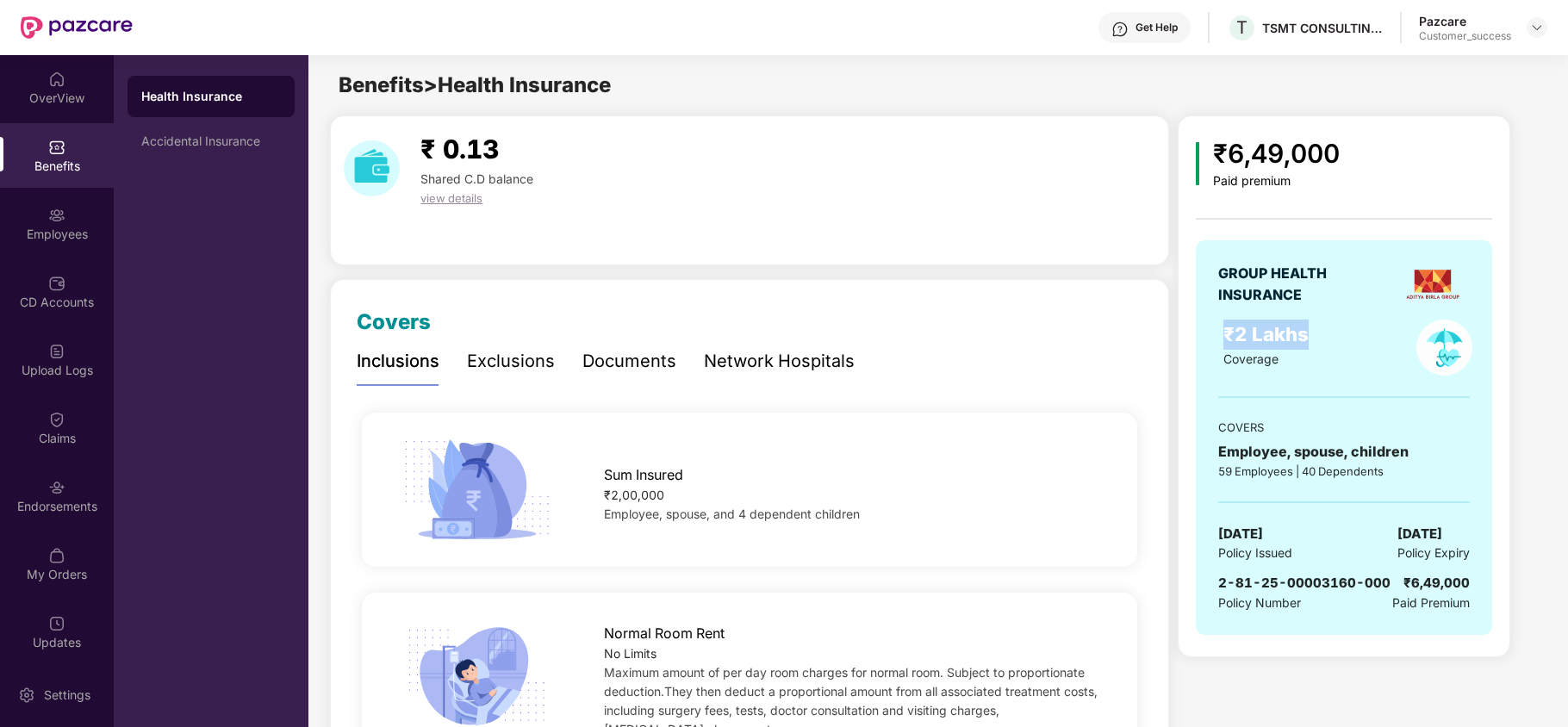
drag, startPoint x: 1305, startPoint y: 336, endPoint x: 1209, endPoint y: 310, distance: 99.5
click at [1209, 310] on div "GROUP HEALTH INSURANCE ₹2 Lakhs Coverage COVERS Employee, spouse, children 59 E…" at bounding box center [1343, 437] width 296 height 394
drag, startPoint x: 1277, startPoint y: 360, endPoint x: 1242, endPoint y: 355, distance: 35.4
click at [1242, 355] on span "Coverage" at bounding box center [1251, 358] width 55 height 15
drag, startPoint x: 1225, startPoint y: 328, endPoint x: 1286, endPoint y: 360, distance: 68.9
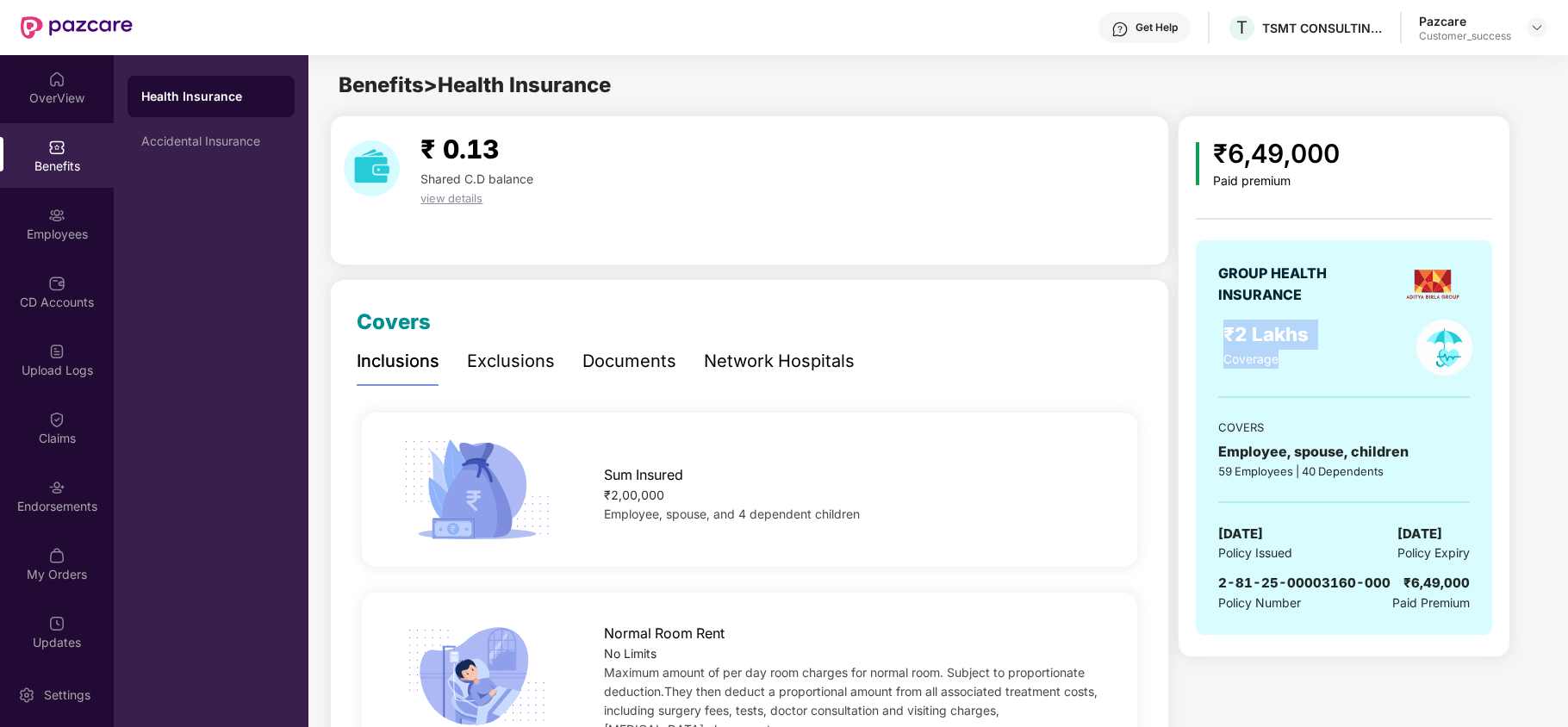
click at [1286, 360] on div "₹2 Lakhs Coverage" at bounding box center [1304, 345] width 161 height 50
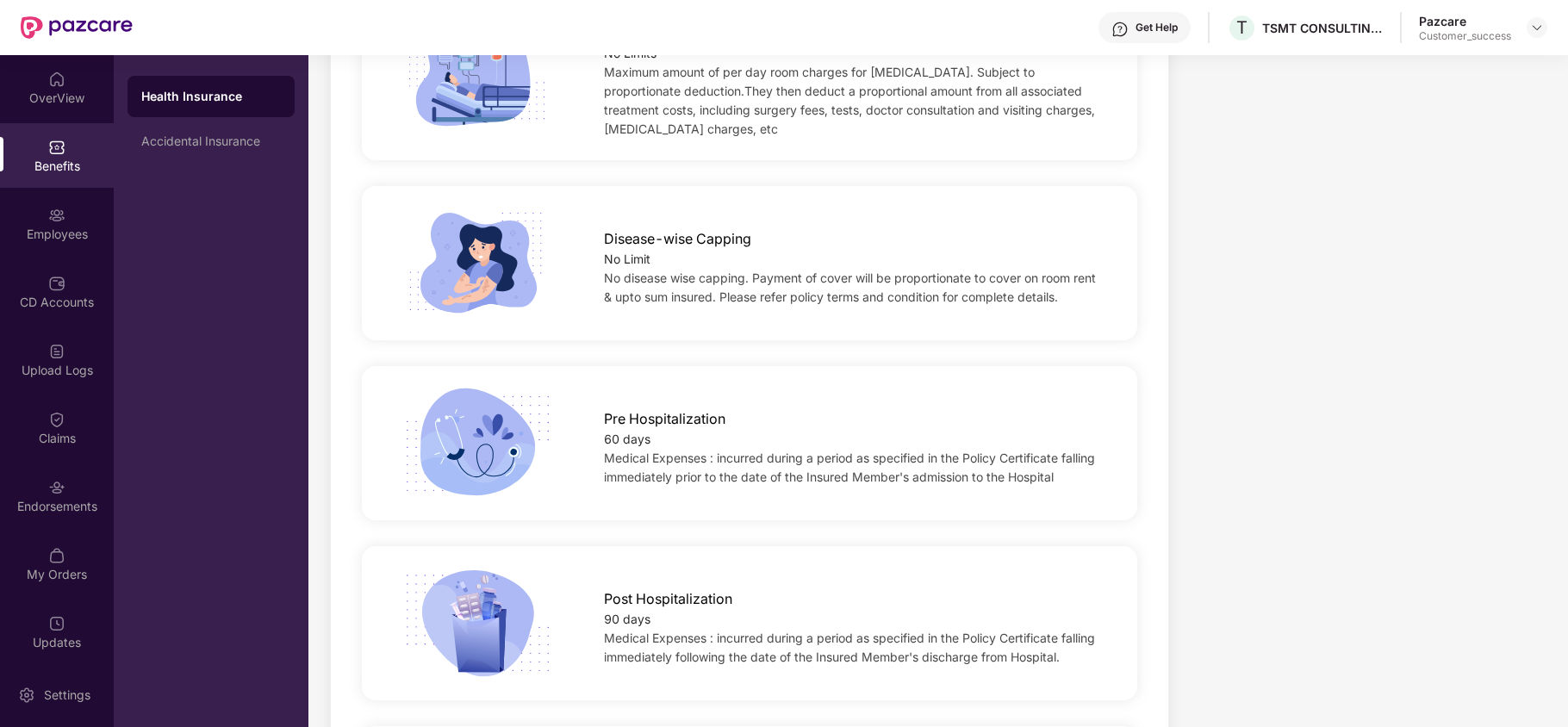
scroll to position [804, 0]
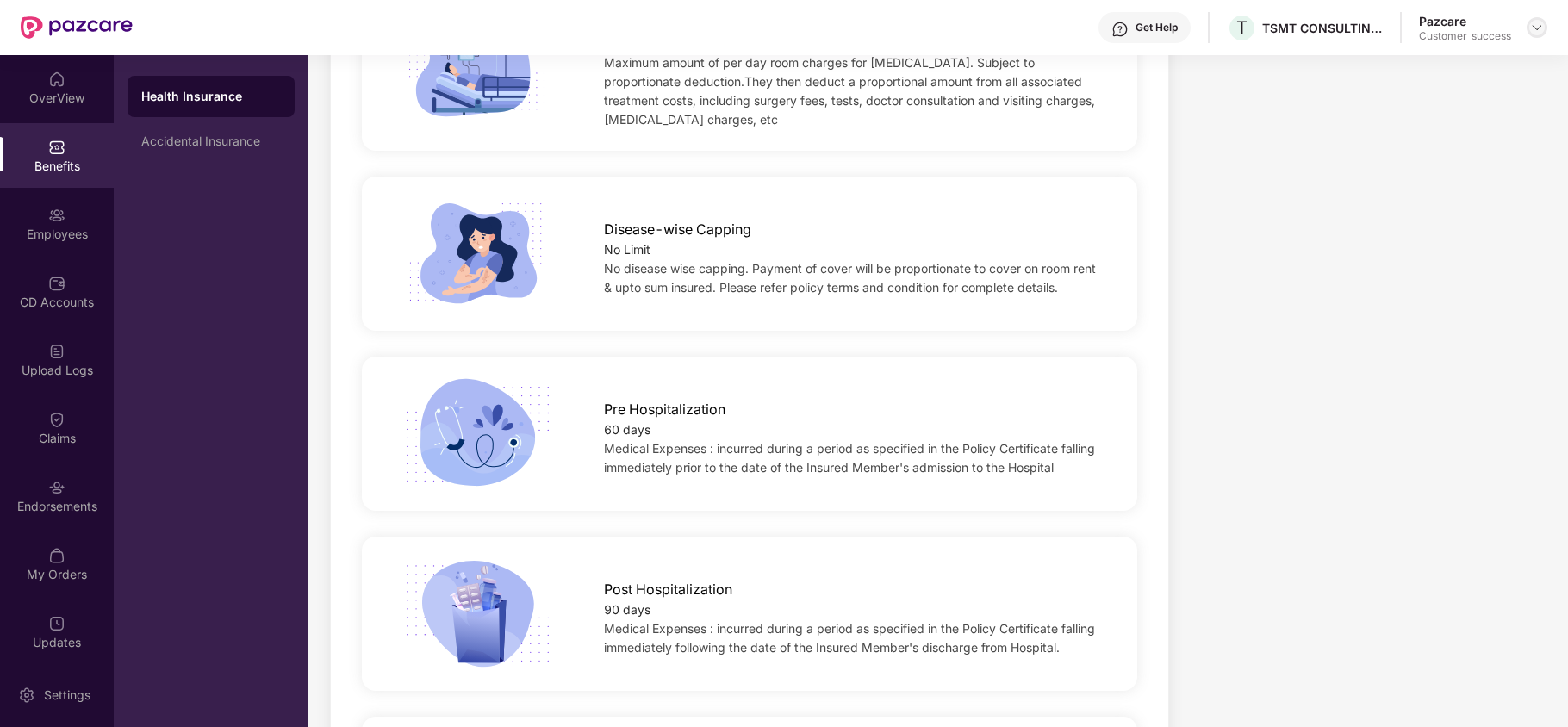
click at [1535, 24] on img at bounding box center [1537, 28] width 14 height 14
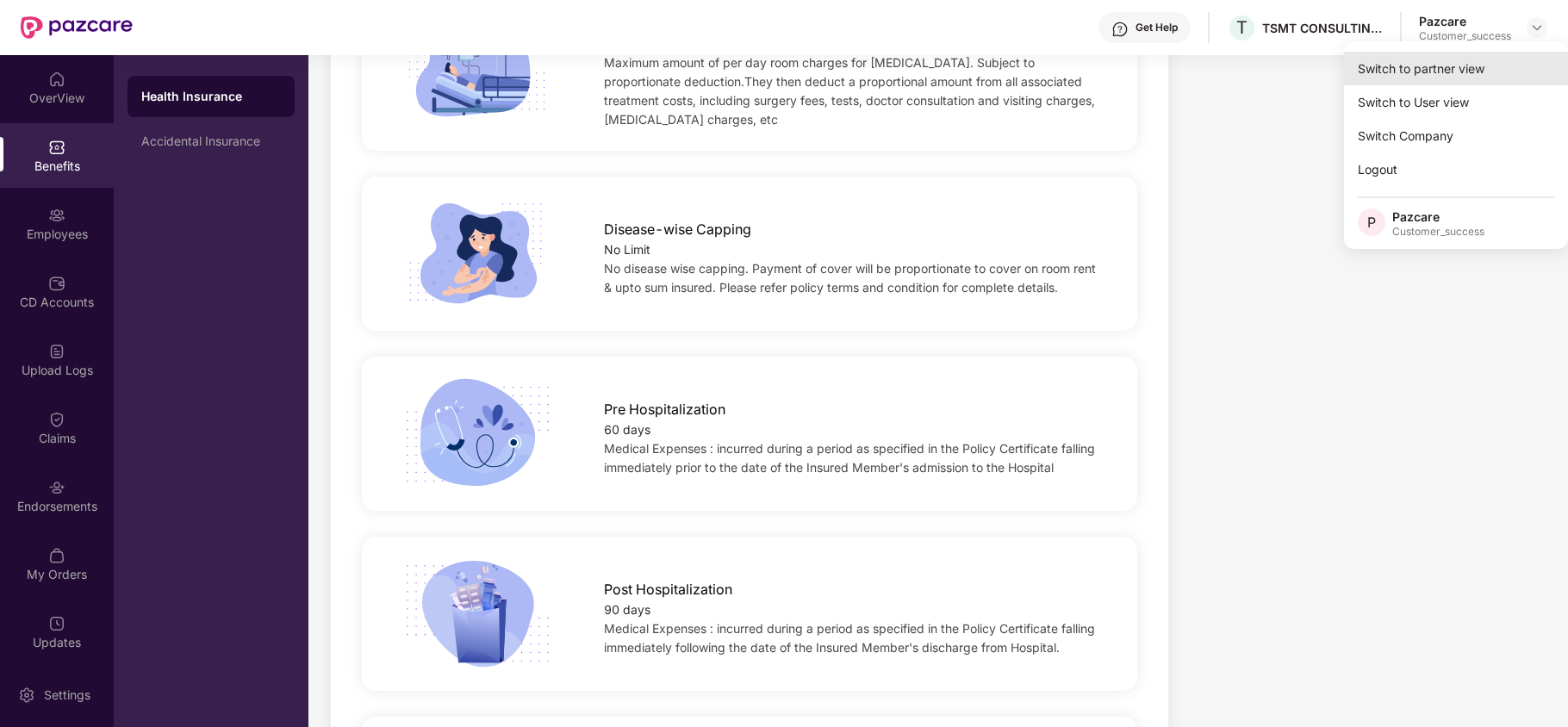
click at [1415, 72] on div "Switch to partner view" at bounding box center [1456, 68] width 224 height 34
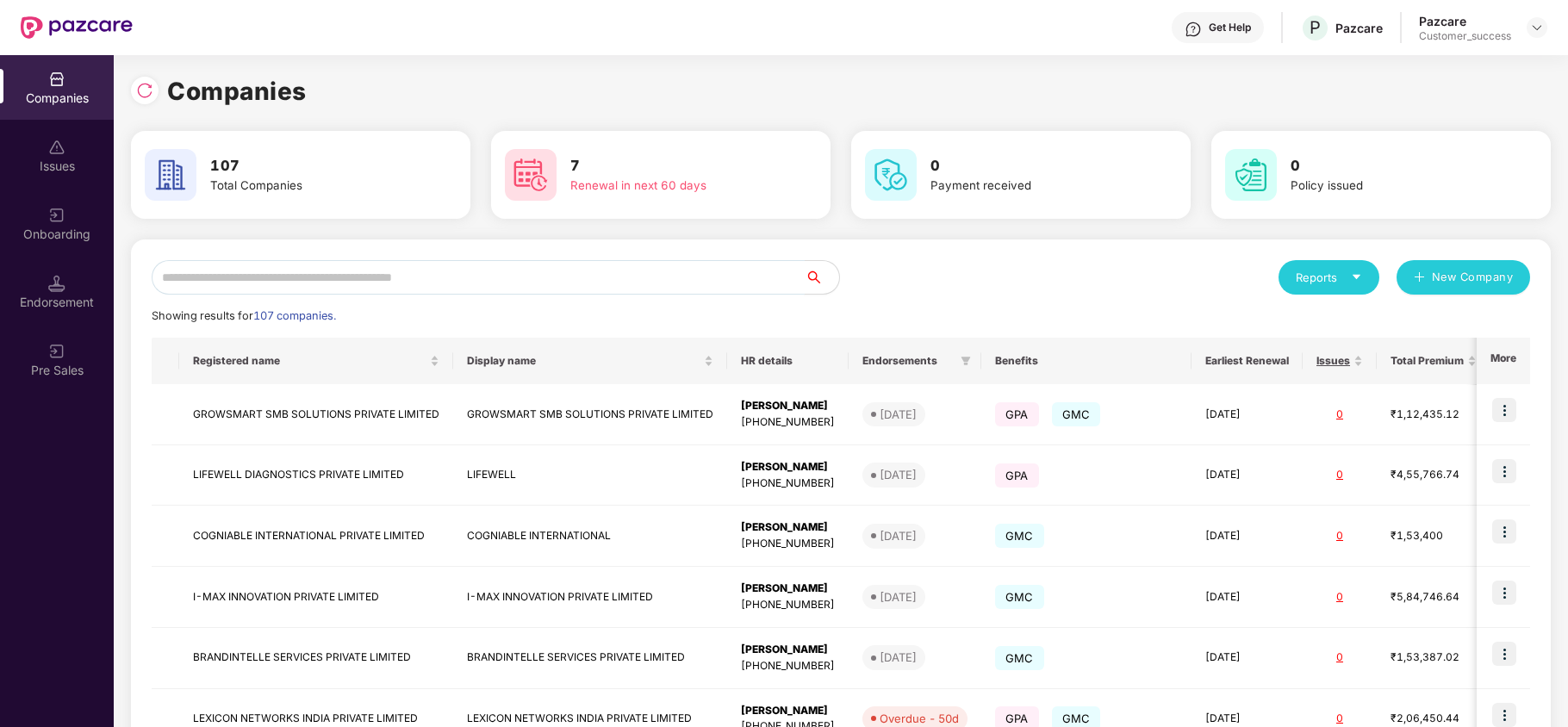
click at [607, 277] on input "text" at bounding box center [478, 278] width 653 height 35
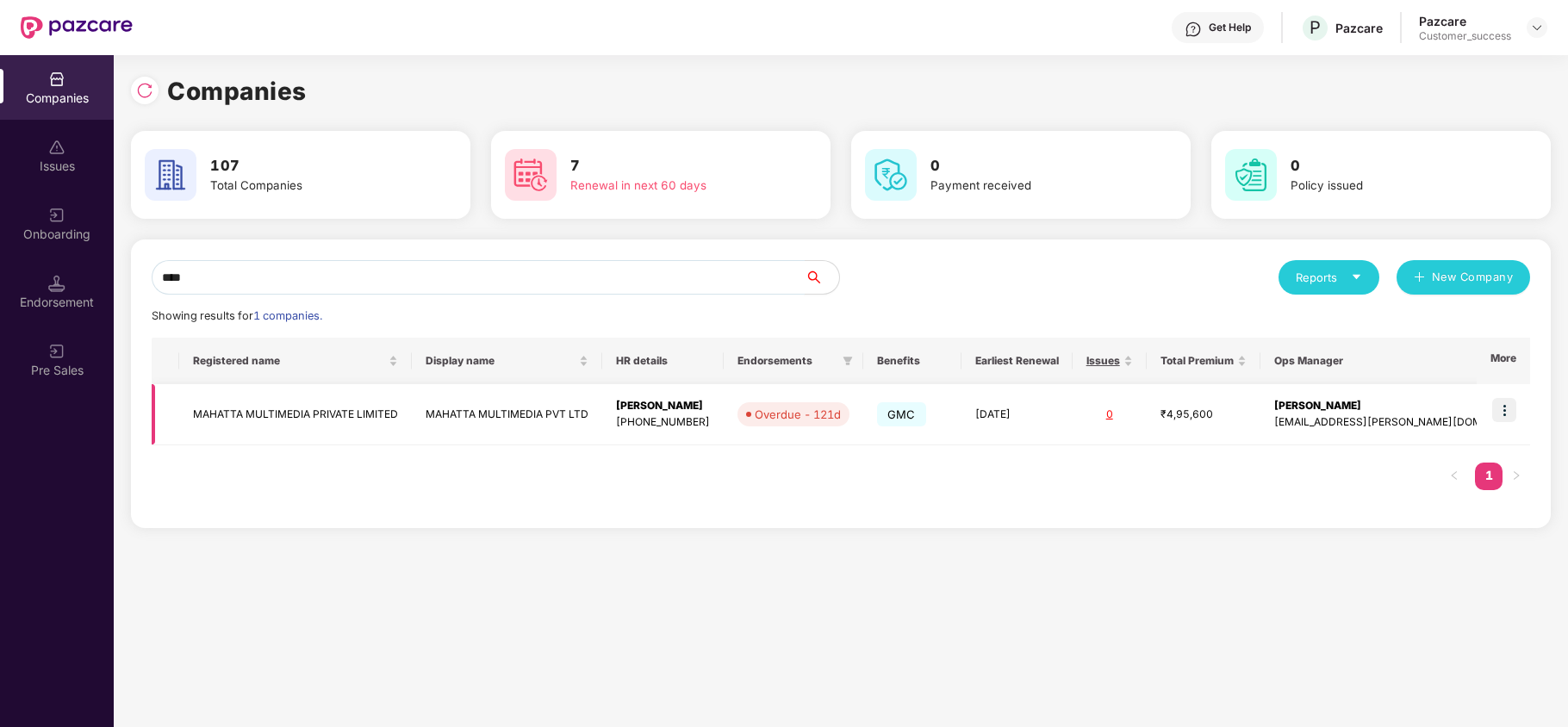
type input "****"
drag, startPoint x: 1510, startPoint y: 408, endPoint x: 1499, endPoint y: 419, distance: 15.6
click at [1508, 408] on img at bounding box center [1505, 410] width 24 height 24
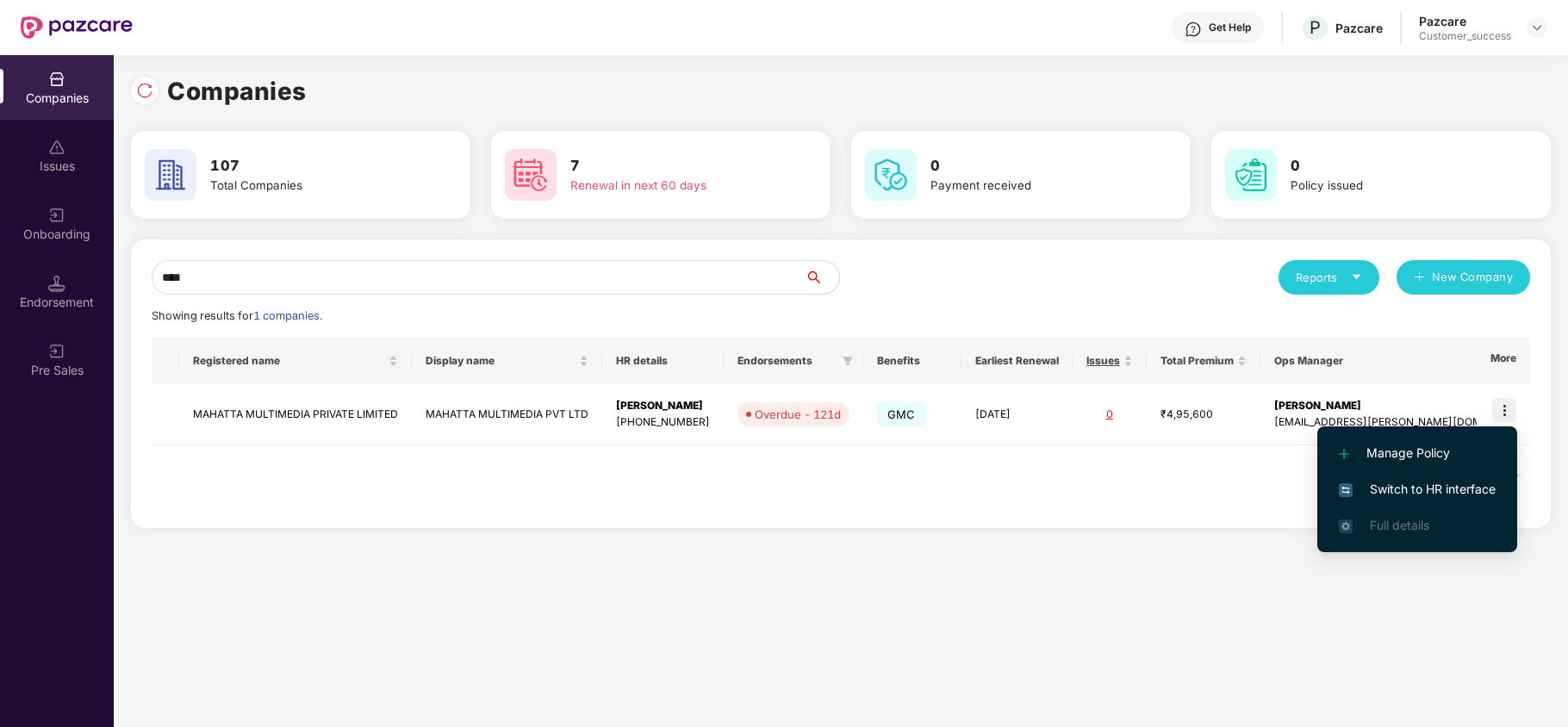
click at [1424, 487] on span "Switch to HR interface" at bounding box center [1417, 489] width 157 height 19
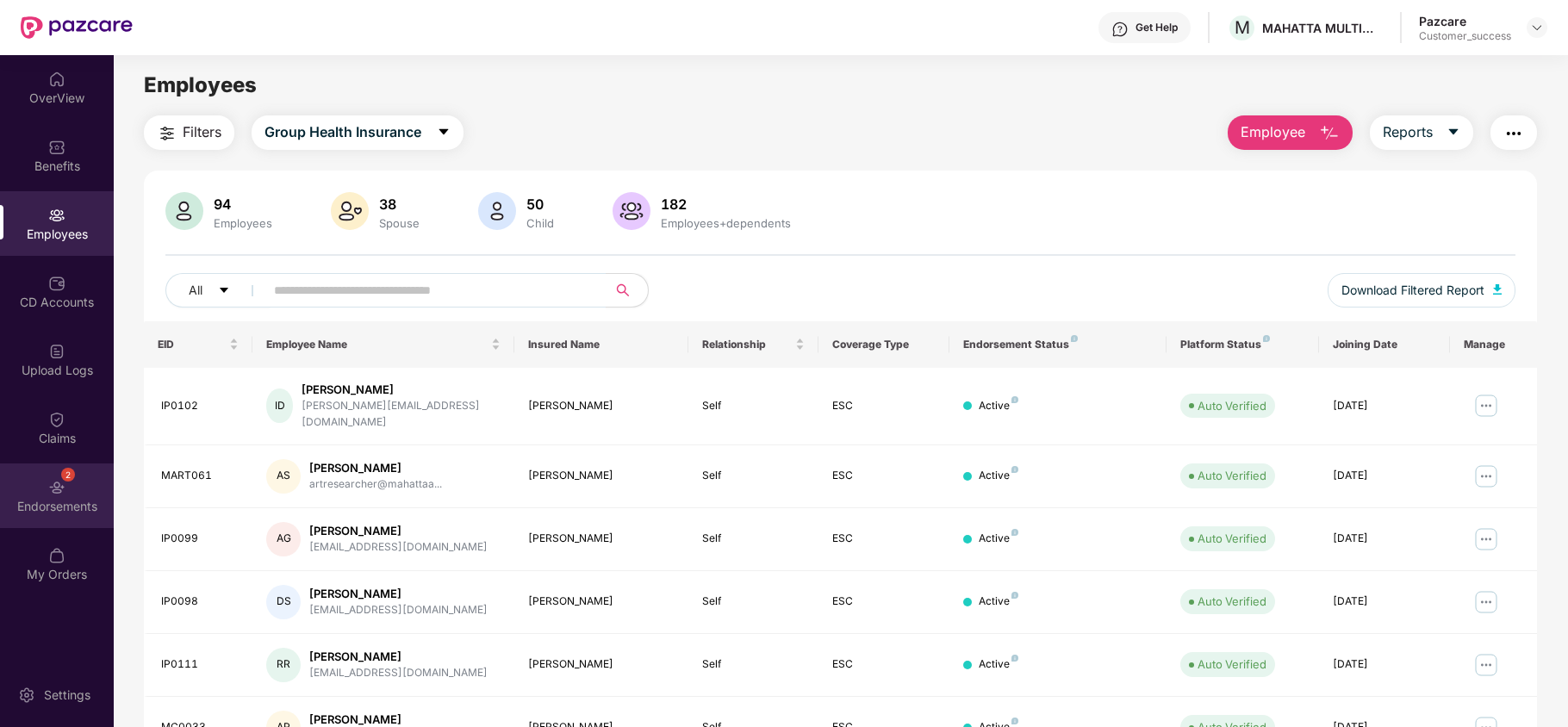
click at [6, 490] on div "2 Endorsements" at bounding box center [57, 496] width 114 height 64
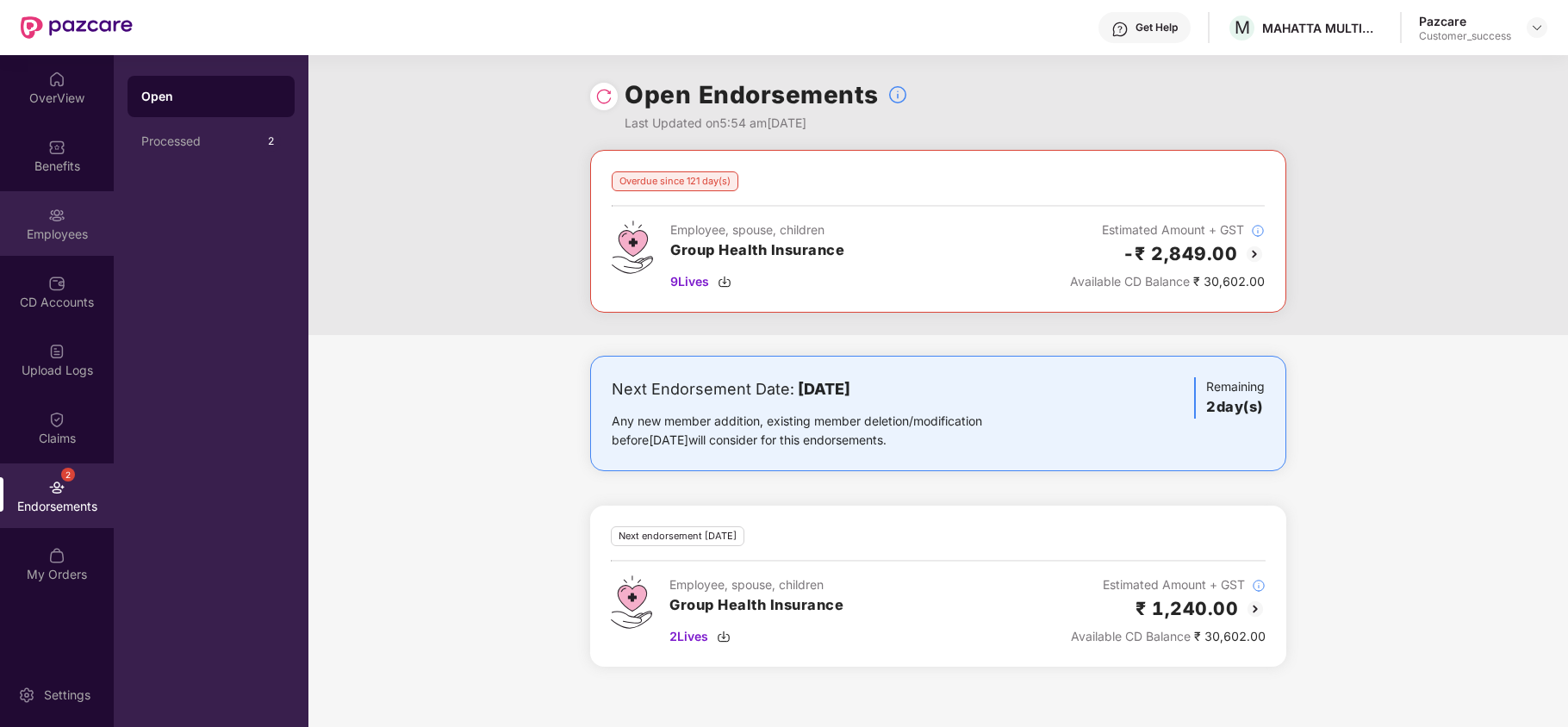
click at [90, 242] on div "Employees" at bounding box center [57, 234] width 114 height 17
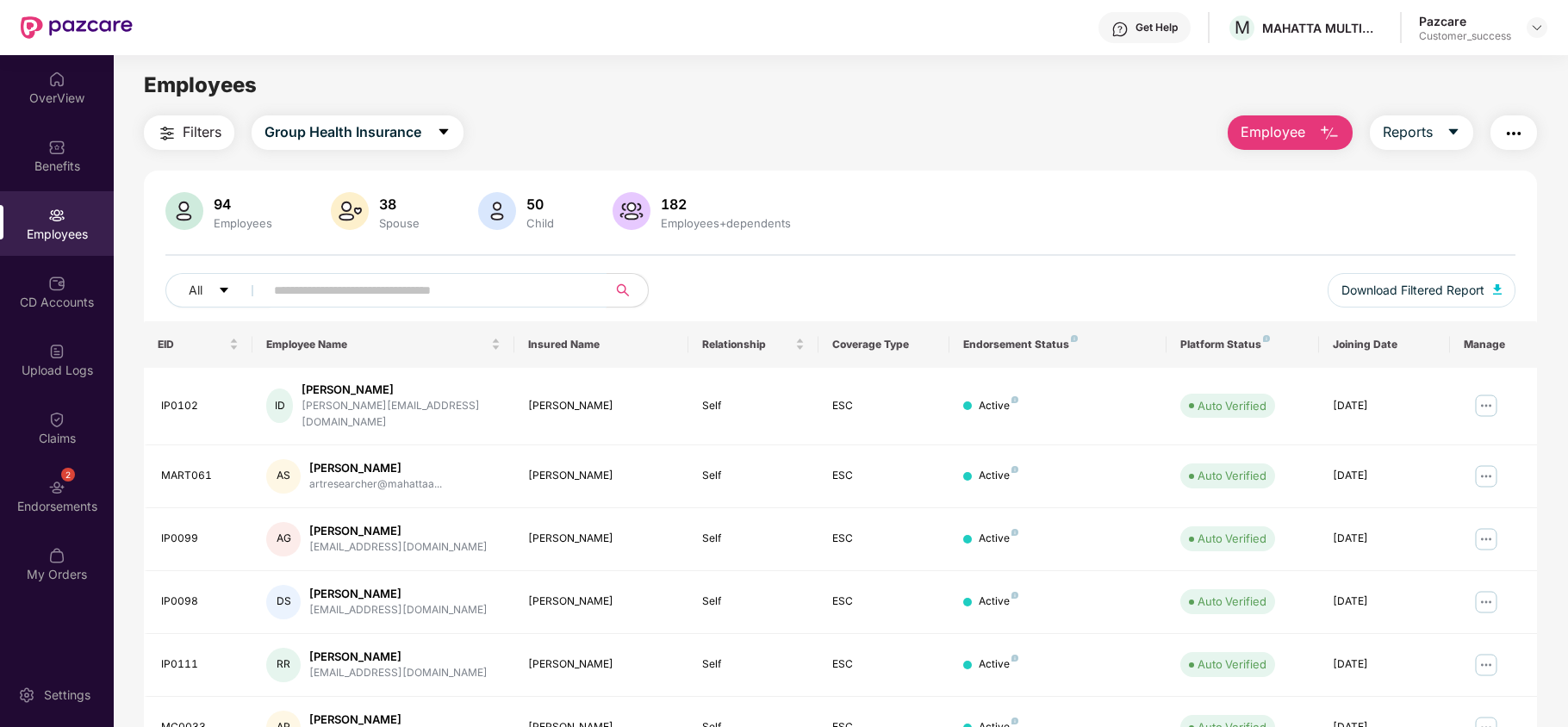
click at [278, 287] on input "text" at bounding box center [428, 291] width 309 height 26
paste input "******"
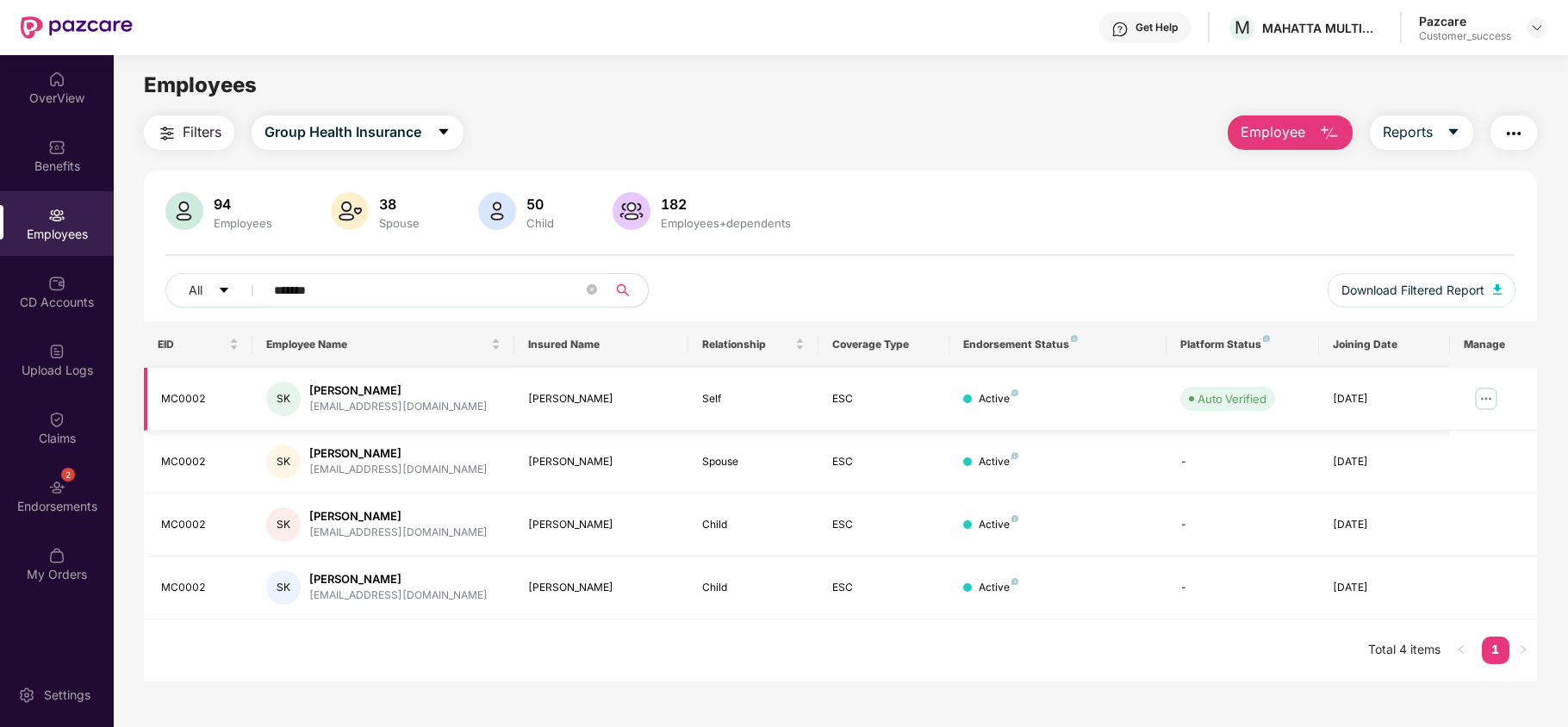
type input "******"
click at [1486, 398] on img at bounding box center [1486, 399] width 28 height 28
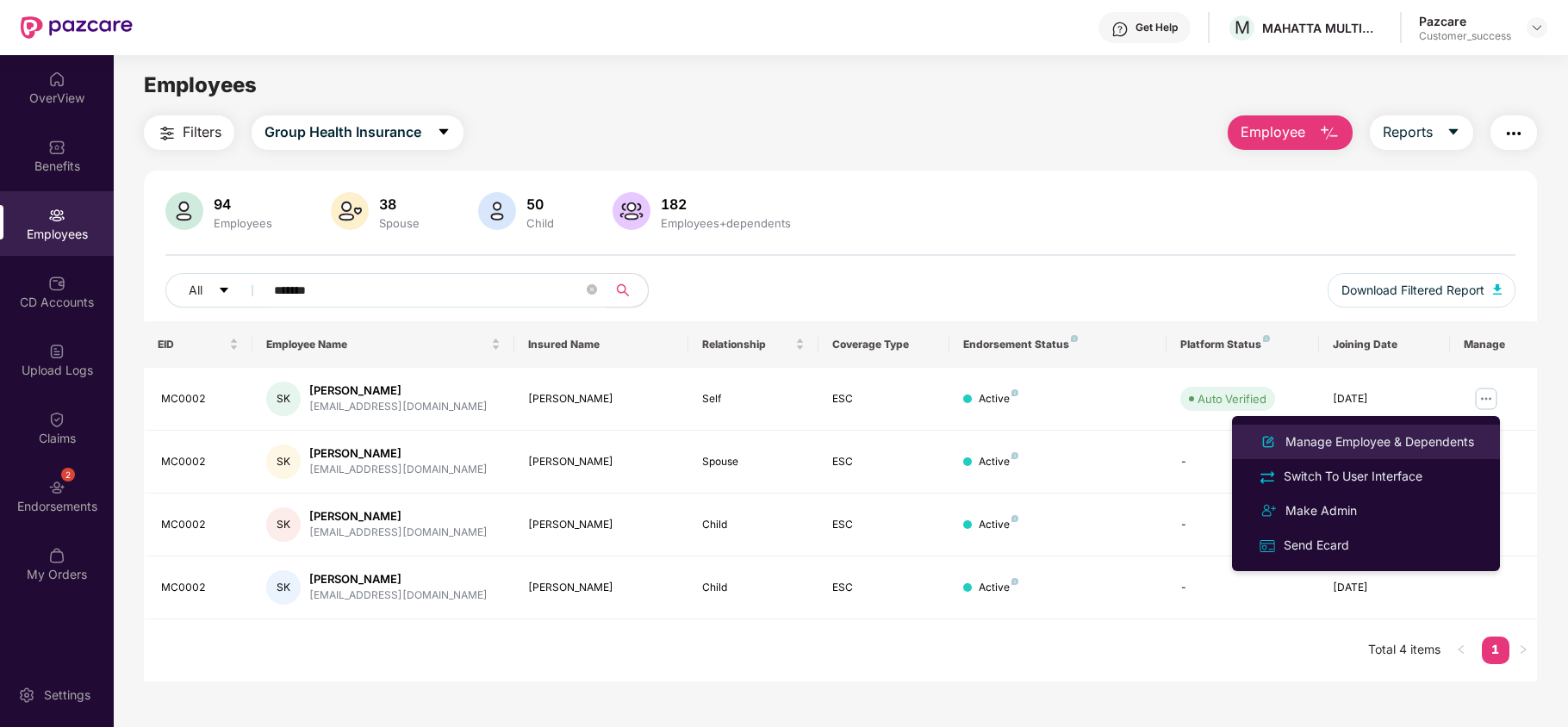
drag, startPoint x: 1419, startPoint y: 436, endPoint x: 1379, endPoint y: 441, distance: 40.3
click at [1418, 436] on div "Manage Employee & Dependents" at bounding box center [1379, 442] width 195 height 19
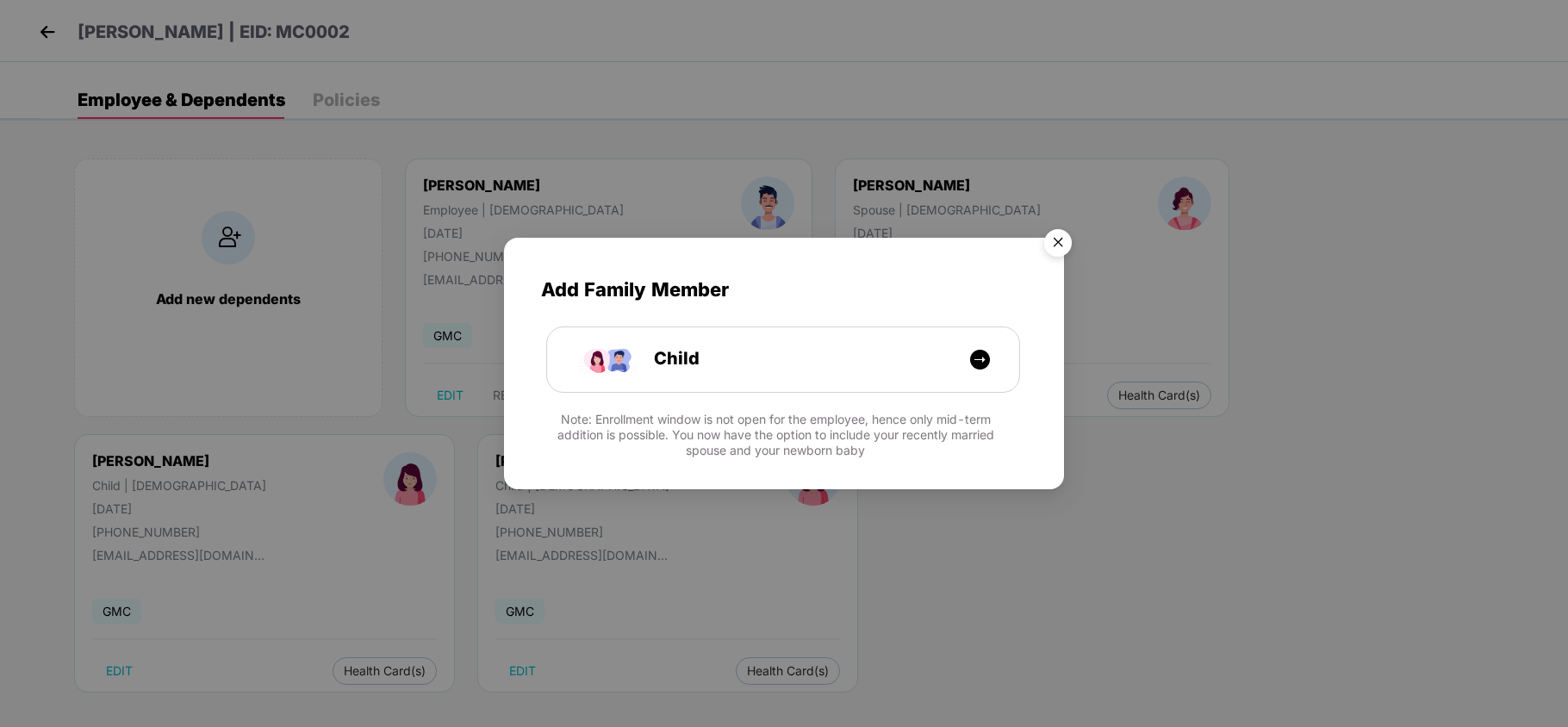
drag, startPoint x: 1053, startPoint y: 243, endPoint x: 1042, endPoint y: 251, distance: 13.6
click at [1053, 242] on img "Close" at bounding box center [1058, 246] width 49 height 49
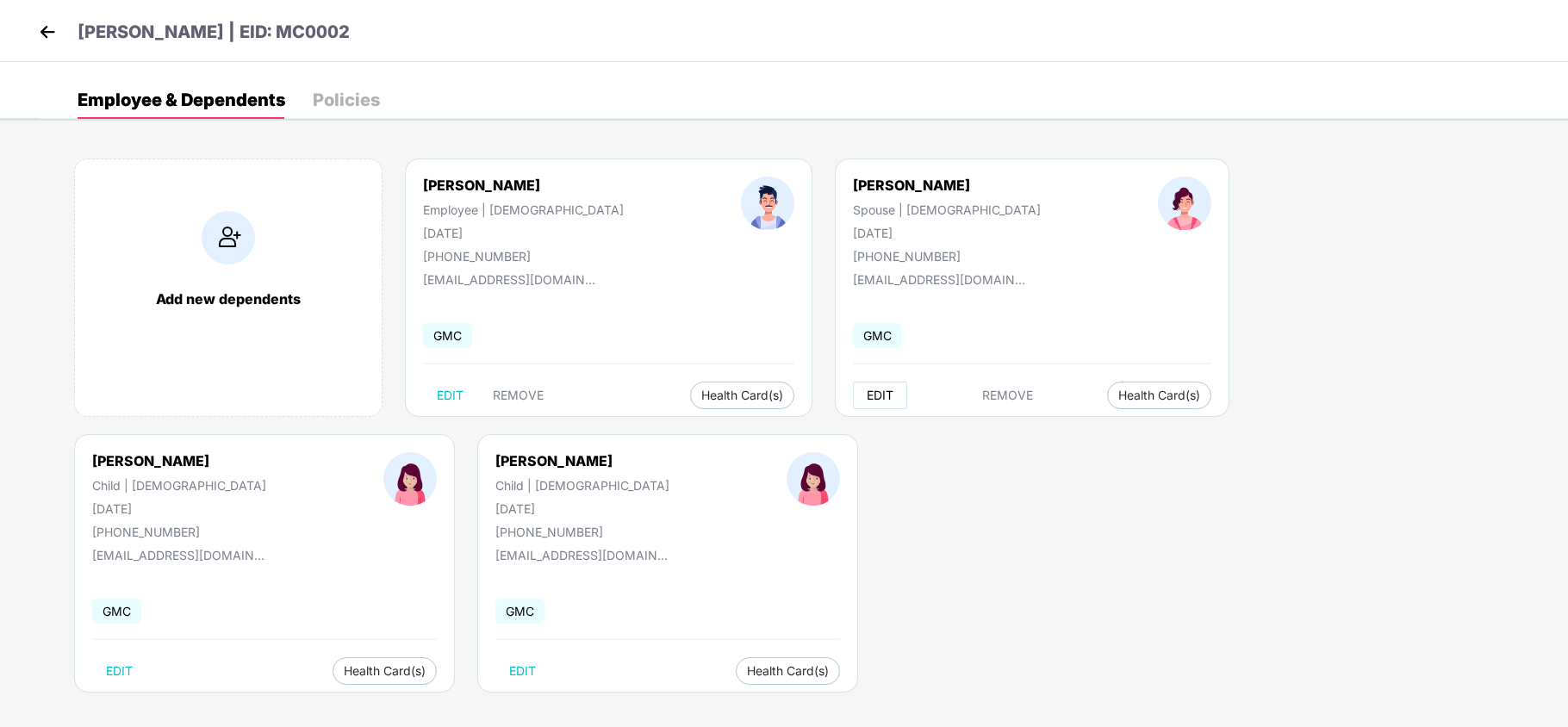
click at [867, 400] on span "EDIT" at bounding box center [879, 395] width 27 height 14
select select "******"
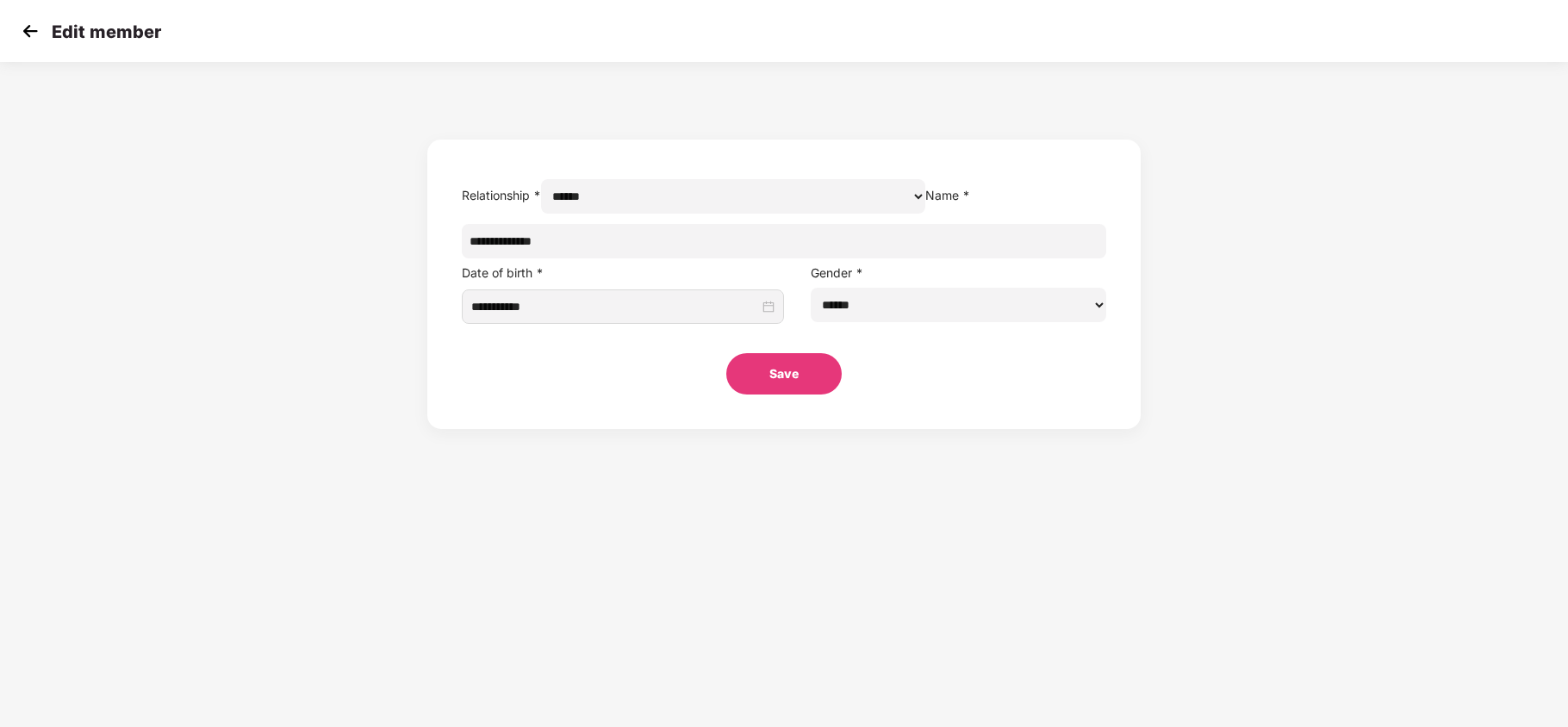
drag, startPoint x: 657, startPoint y: 346, endPoint x: 531, endPoint y: 287, distance: 139.1
click at [656, 316] on input "**********" at bounding box center [615, 306] width 288 height 19
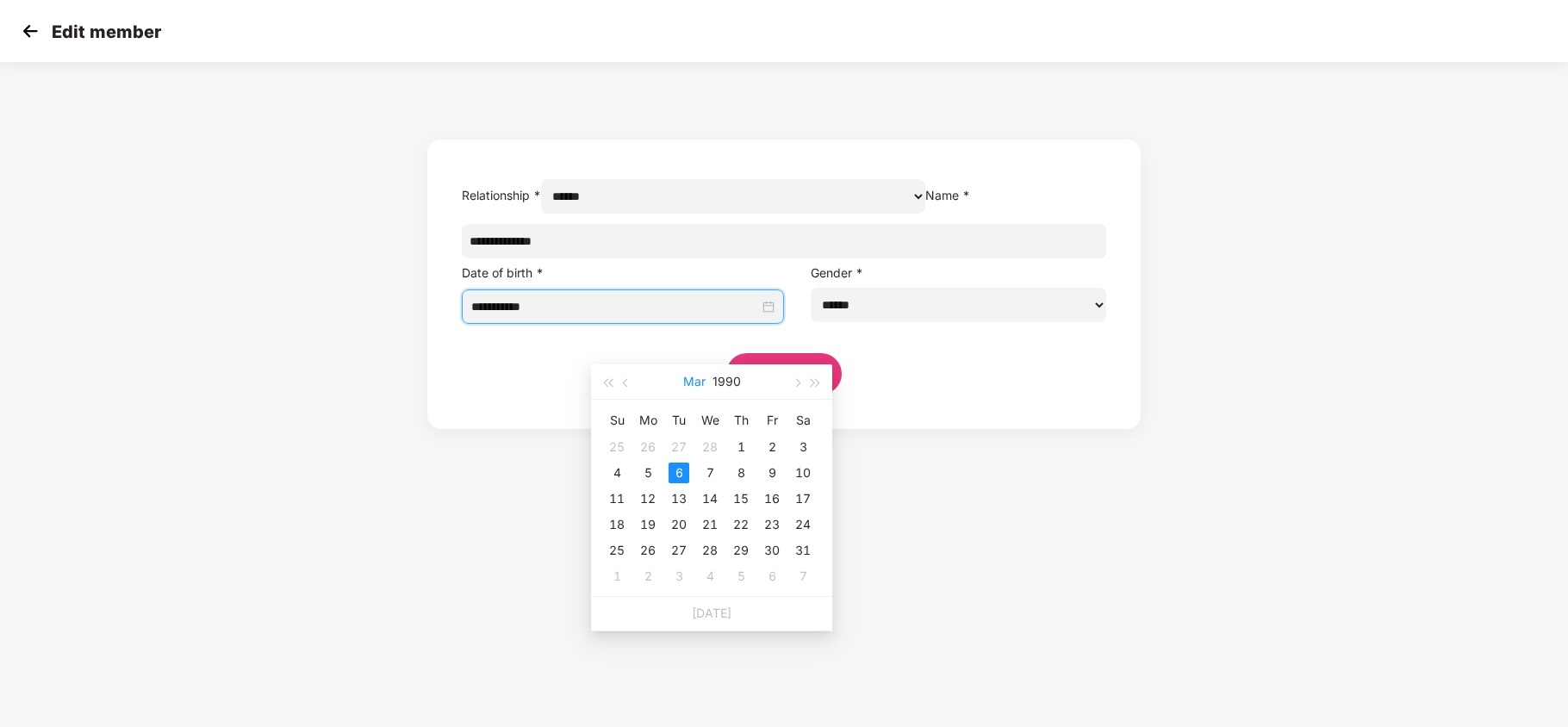
click at [693, 379] on button "Mar" at bounding box center [694, 382] width 22 height 35
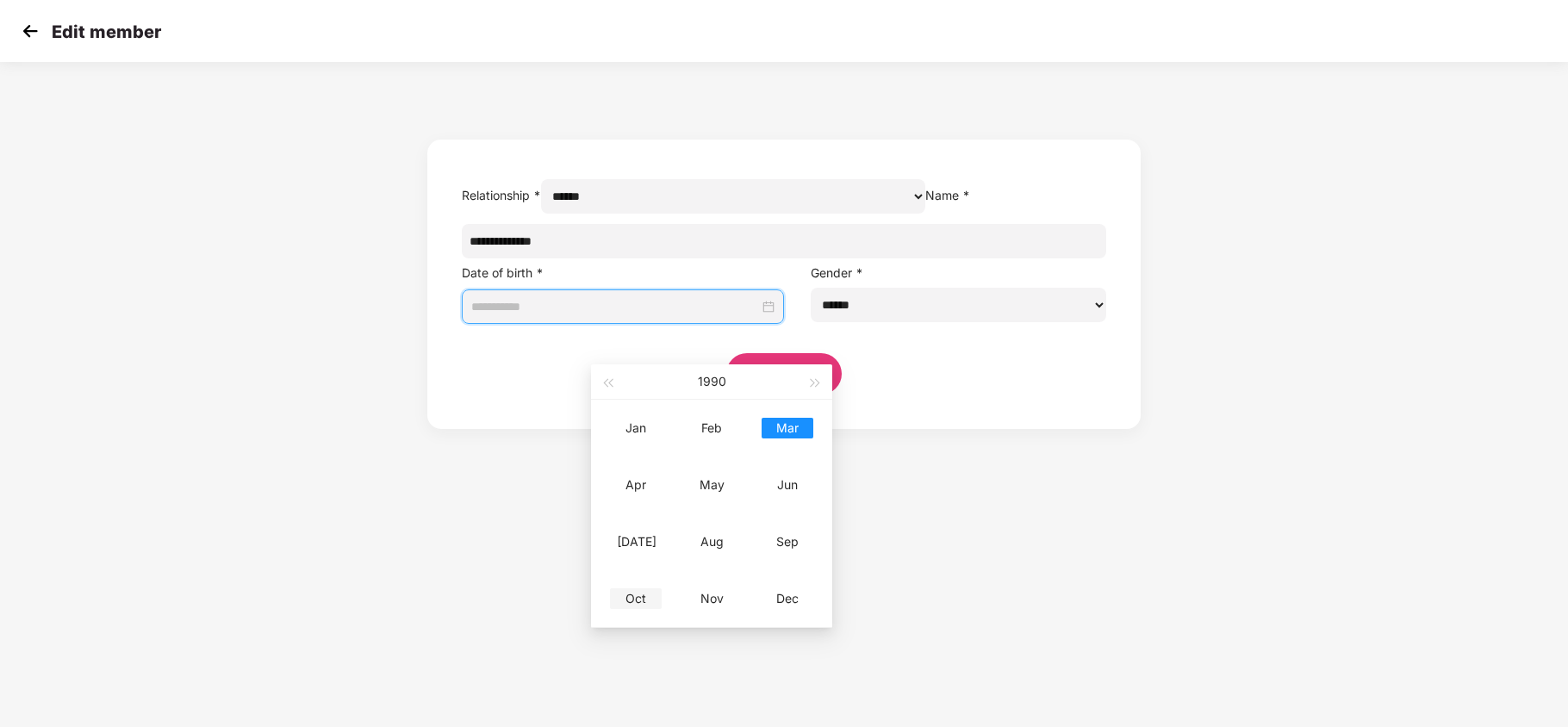
click at [633, 600] on div "Oct" at bounding box center [635, 599] width 51 height 21
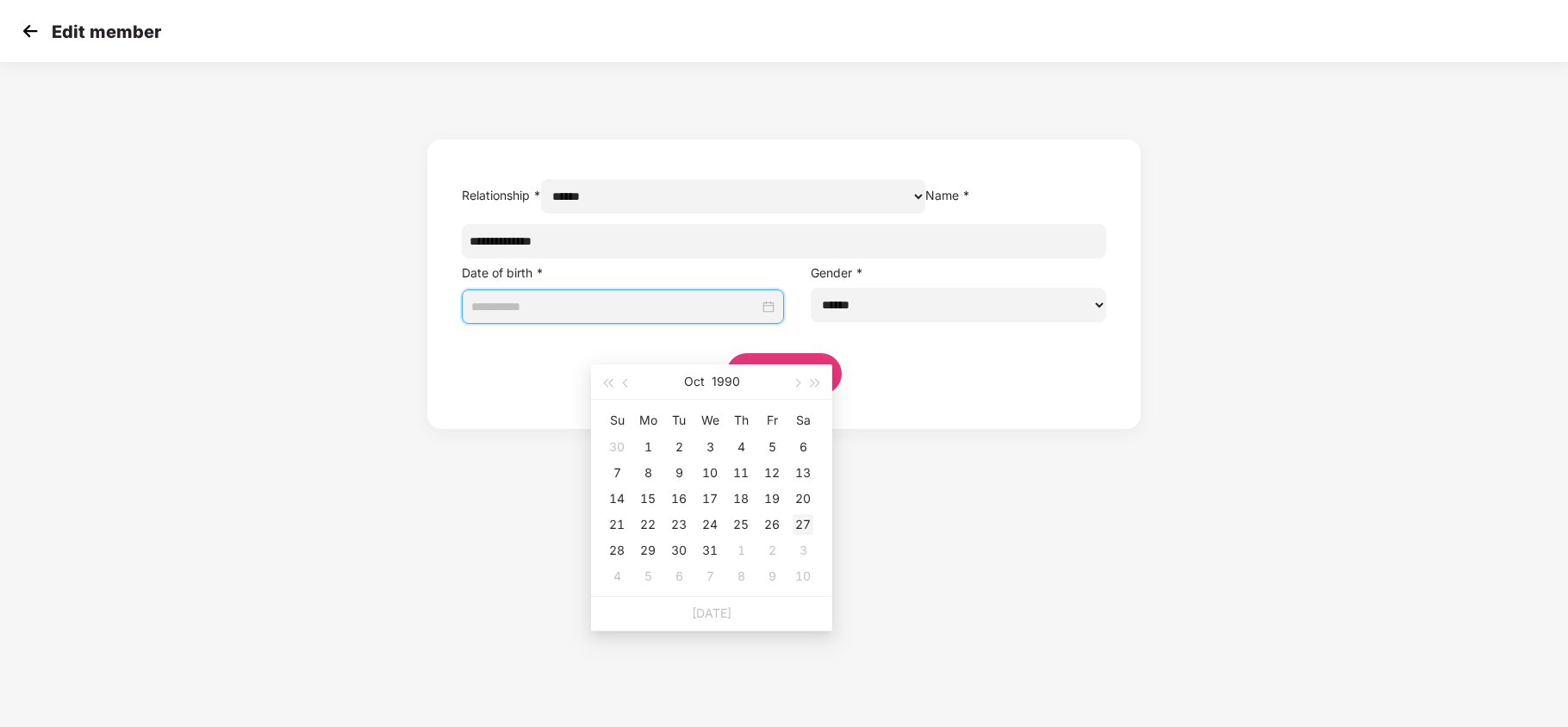
type input "**********"
click at [801, 517] on div "27" at bounding box center [803, 524] width 21 height 21
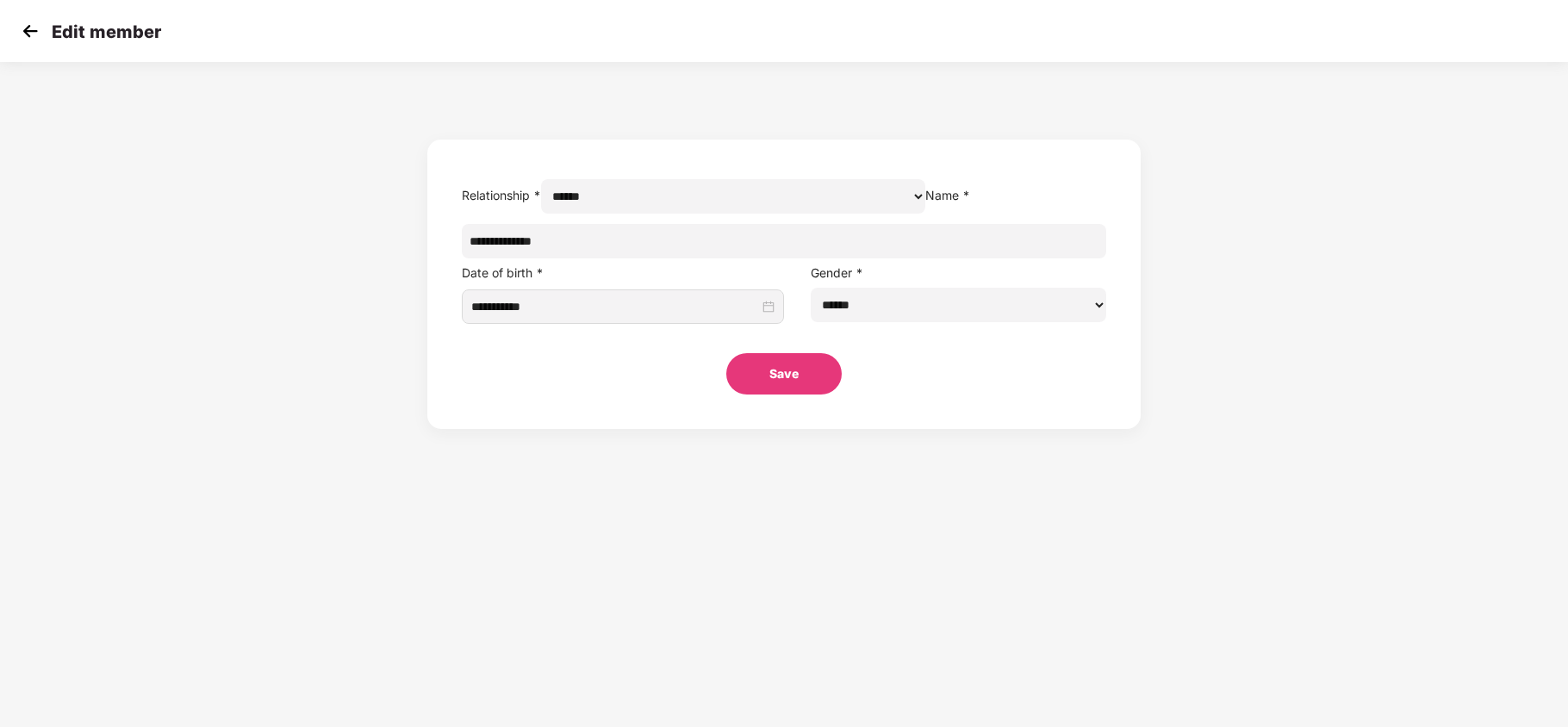
click at [774, 394] on button "Save" at bounding box center [784, 373] width 116 height 41
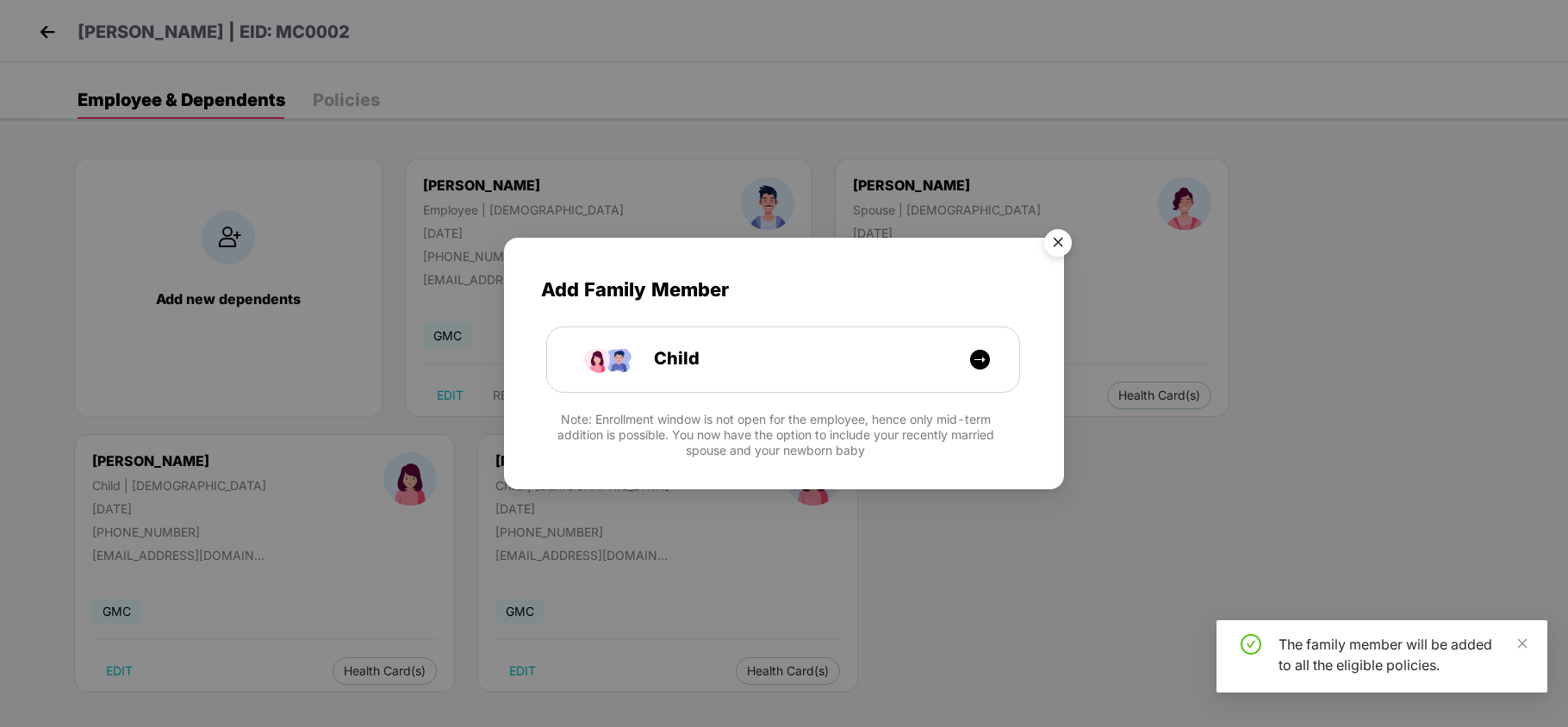
click at [1049, 236] on img "Close" at bounding box center [1058, 246] width 49 height 49
